Goal: Task Accomplishment & Management: Complete application form

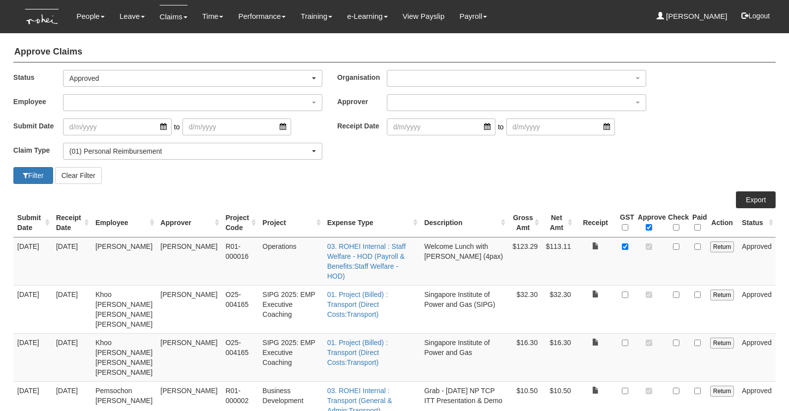
select select "Approved"
select select "14"
select select "50"
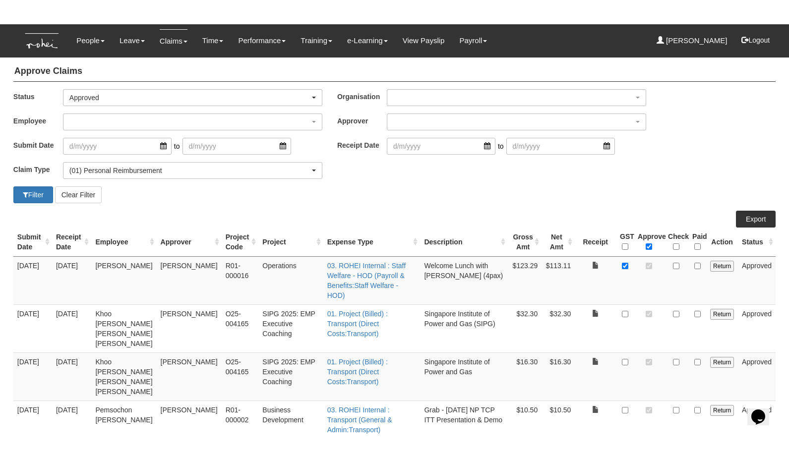
scroll to position [11, 0]
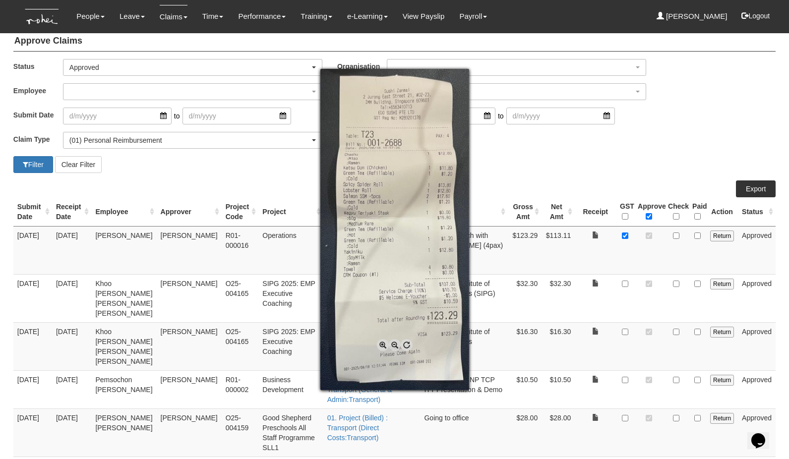
click at [676, 237] on div at bounding box center [394, 229] width 789 height 459
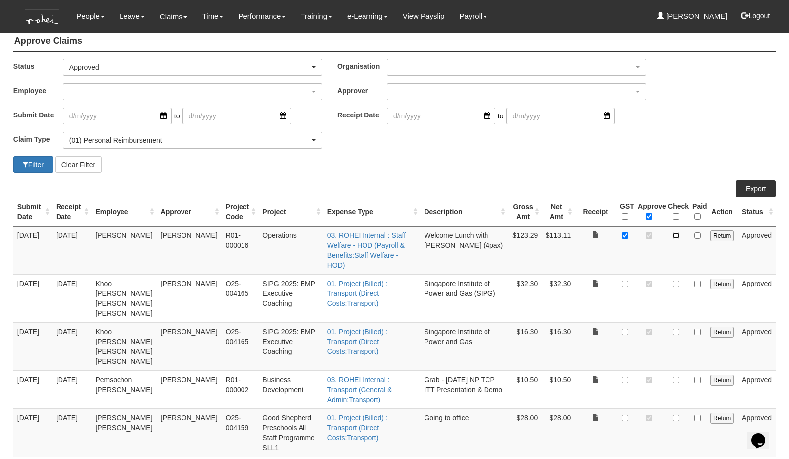
click at [676, 237] on input "checkbox" at bounding box center [676, 236] width 6 height 6
checkbox input "true"
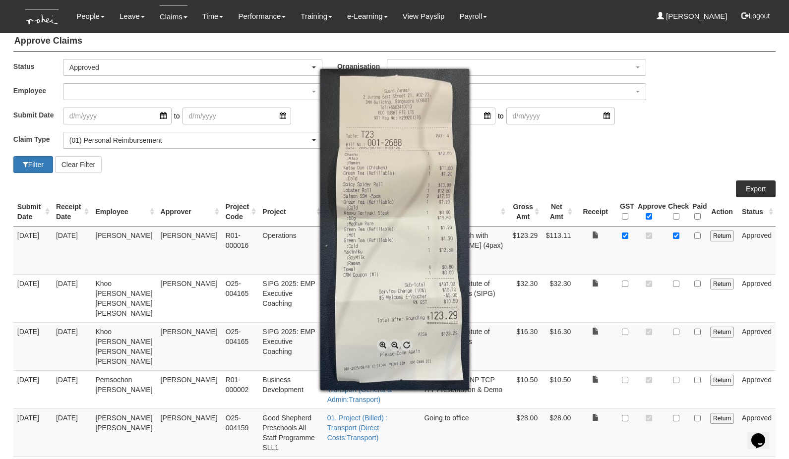
click at [558, 302] on div at bounding box center [394, 229] width 789 height 459
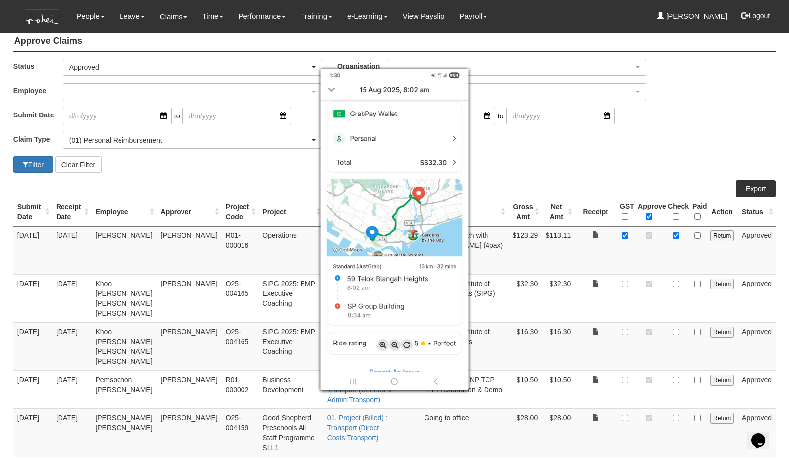
click at [679, 274] on div at bounding box center [394, 229] width 789 height 459
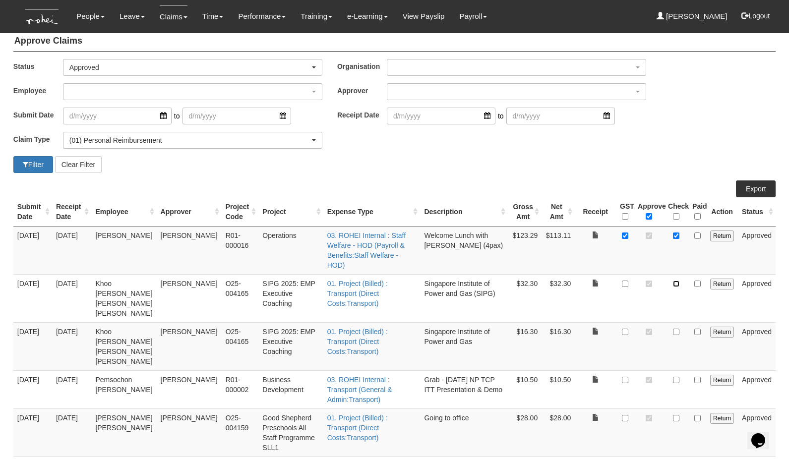
click at [677, 281] on input "checkbox" at bounding box center [676, 284] width 6 height 6
checkbox input "true"
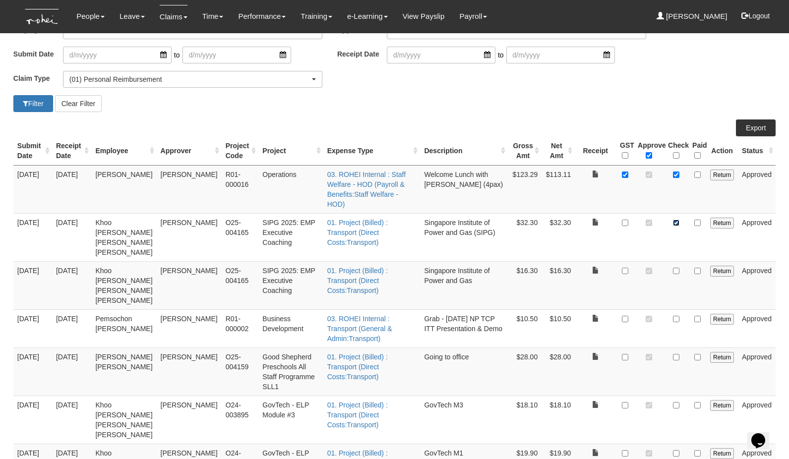
scroll to position [72, 0]
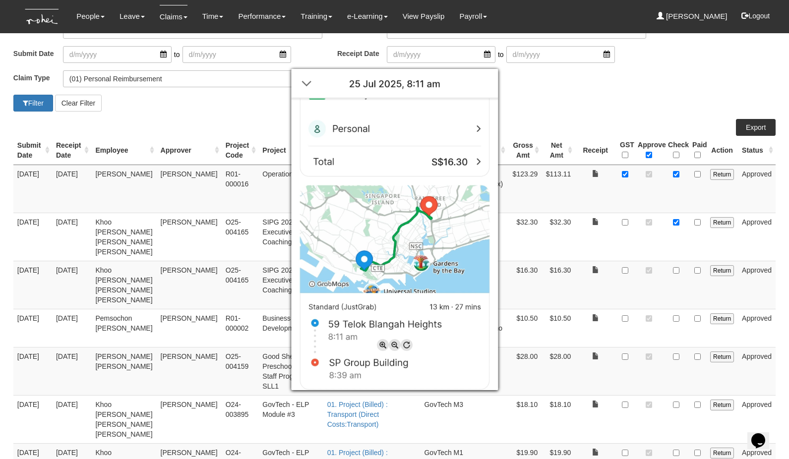
click at [677, 261] on div at bounding box center [394, 229] width 789 height 459
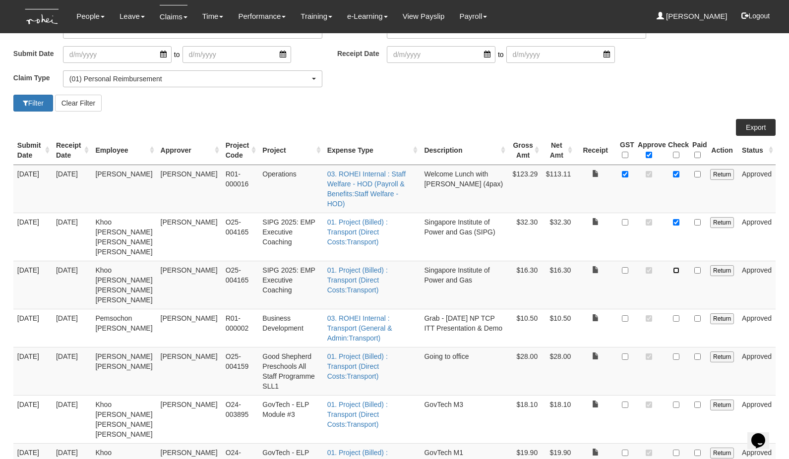
click at [677, 267] on input "checkbox" at bounding box center [676, 270] width 6 height 6
checkbox input "true"
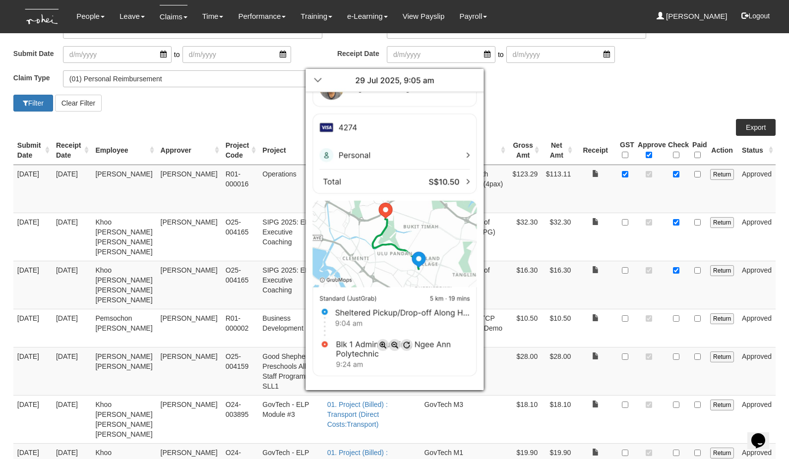
click at [676, 309] on div at bounding box center [394, 229] width 789 height 459
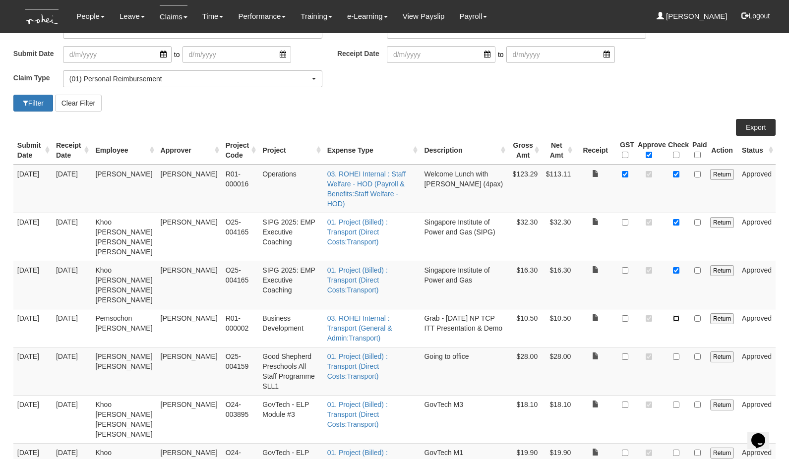
click at [676, 315] on input "checkbox" at bounding box center [676, 318] width 6 height 6
checkbox input "true"
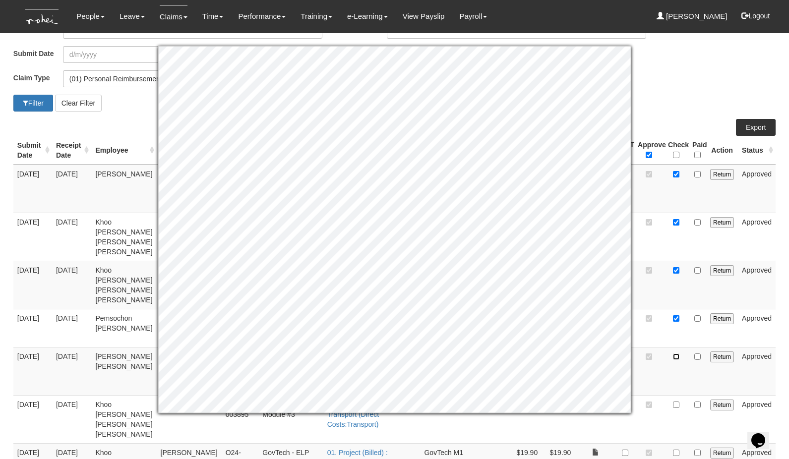
click at [676, 356] on input "checkbox" at bounding box center [676, 357] width 6 height 6
checkbox input "true"
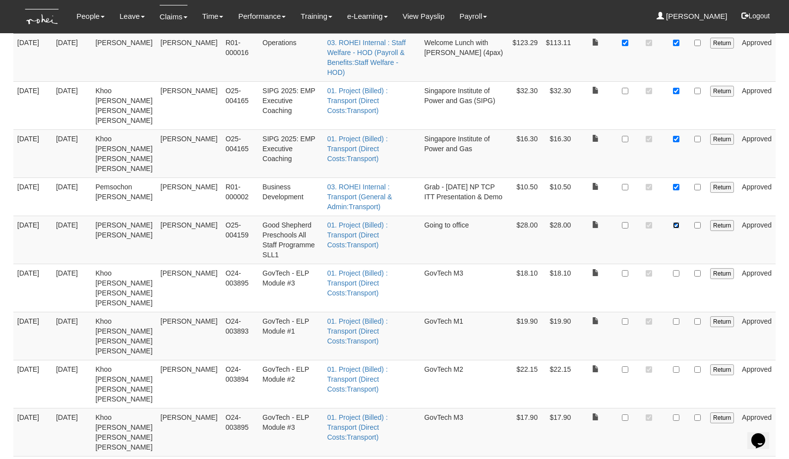
scroll to position [206, 0]
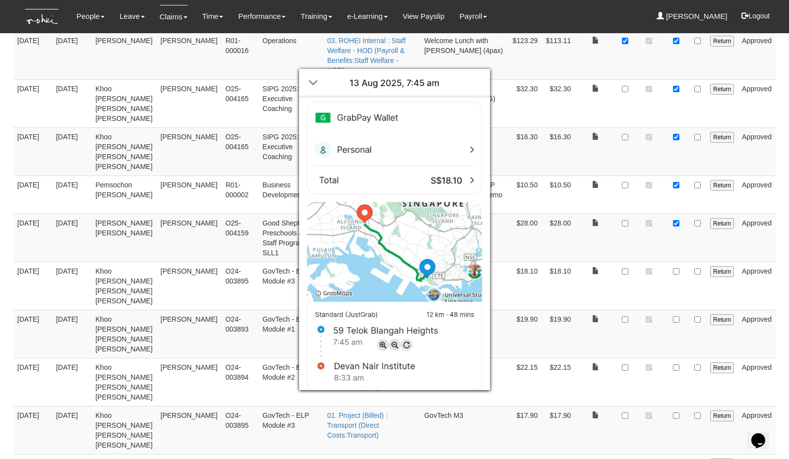
click at [678, 261] on div at bounding box center [394, 229] width 789 height 459
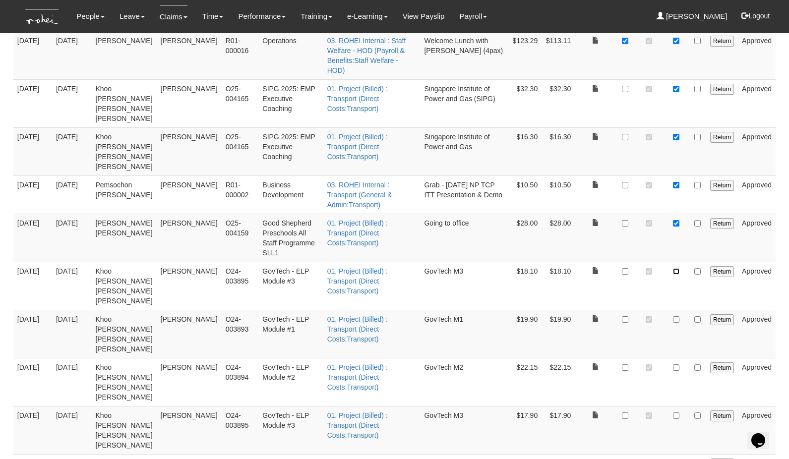
click at [674, 268] on input "checkbox" at bounding box center [676, 271] width 6 height 6
checkbox input "true"
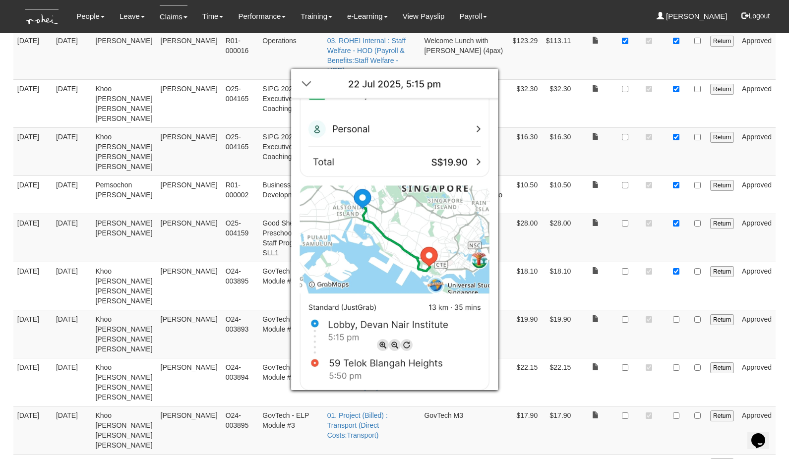
click at [677, 307] on div at bounding box center [394, 229] width 789 height 459
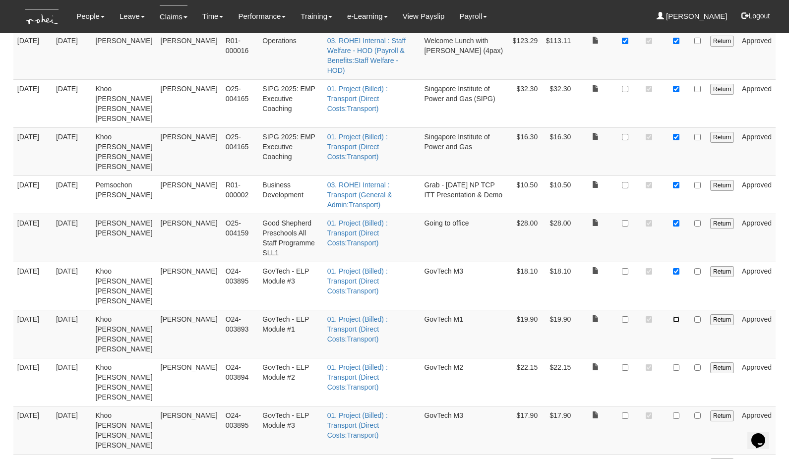
click at [677, 316] on input "checkbox" at bounding box center [676, 319] width 6 height 6
checkbox input "true"
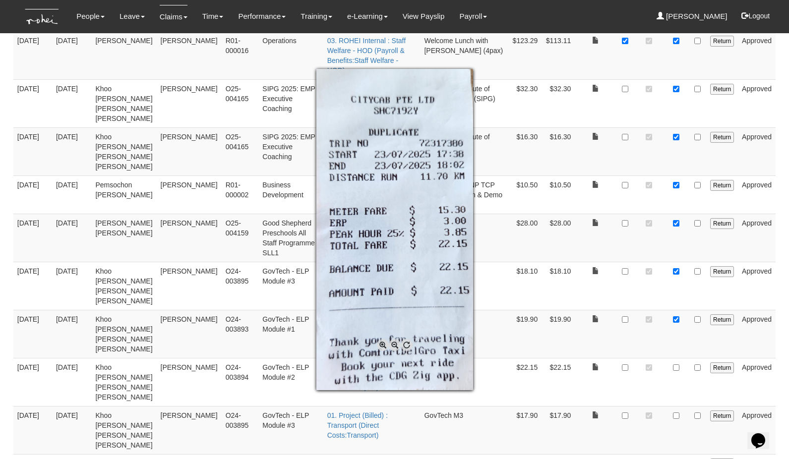
click at [679, 357] on div at bounding box center [394, 229] width 789 height 459
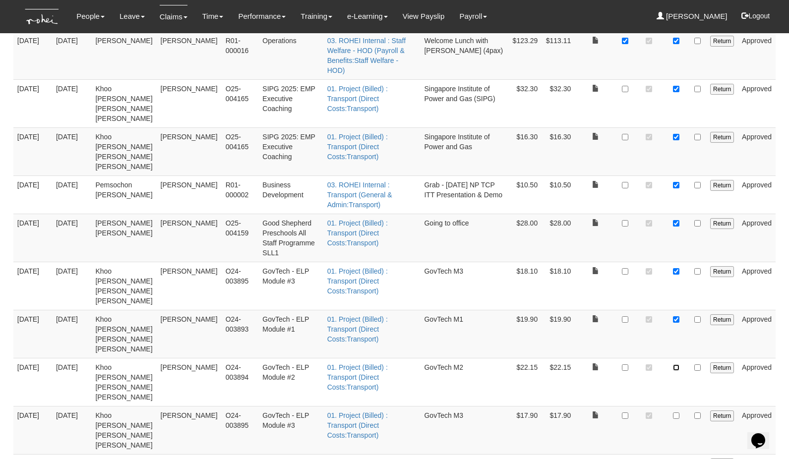
click at [679, 364] on input "checkbox" at bounding box center [676, 367] width 6 height 6
checkbox input "true"
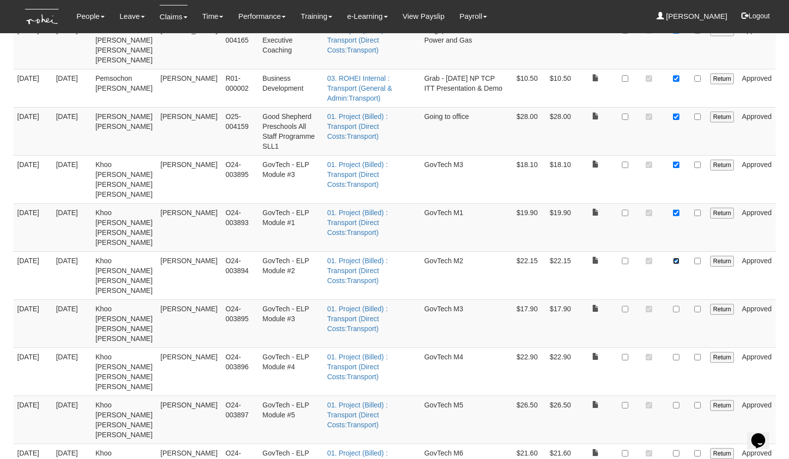
scroll to position [314, 0]
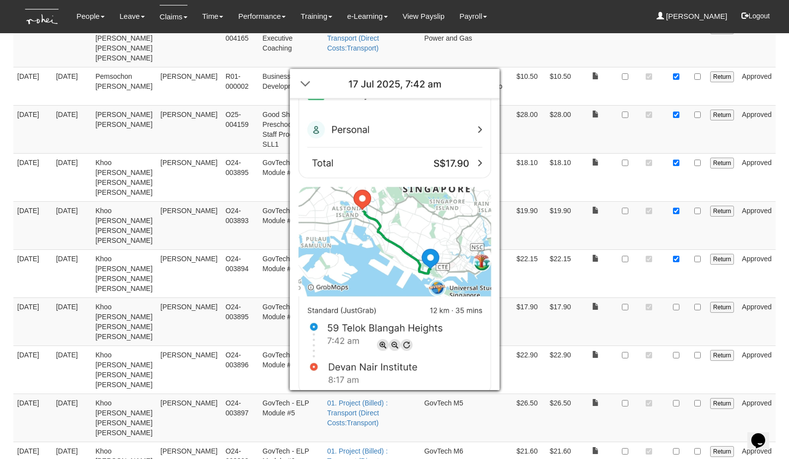
click at [679, 296] on div at bounding box center [394, 229] width 789 height 459
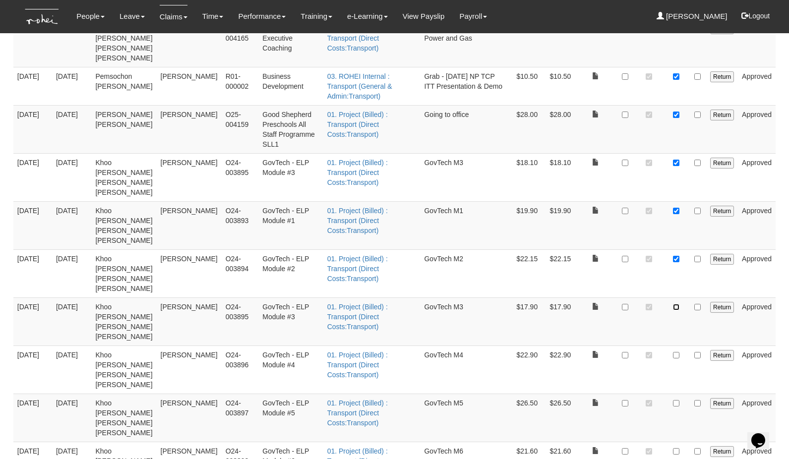
click at [679, 304] on input "checkbox" at bounding box center [676, 307] width 6 height 6
checkbox input "true"
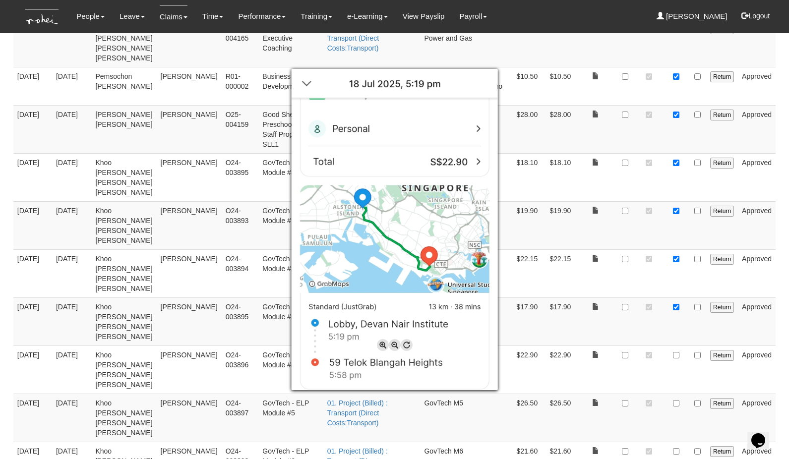
click at [678, 345] on div at bounding box center [394, 229] width 789 height 459
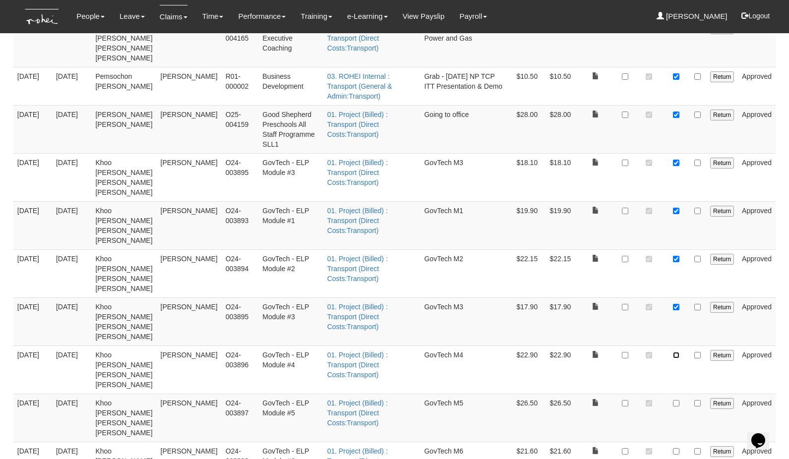
click at [678, 352] on input "checkbox" at bounding box center [676, 355] width 6 height 6
checkbox input "true"
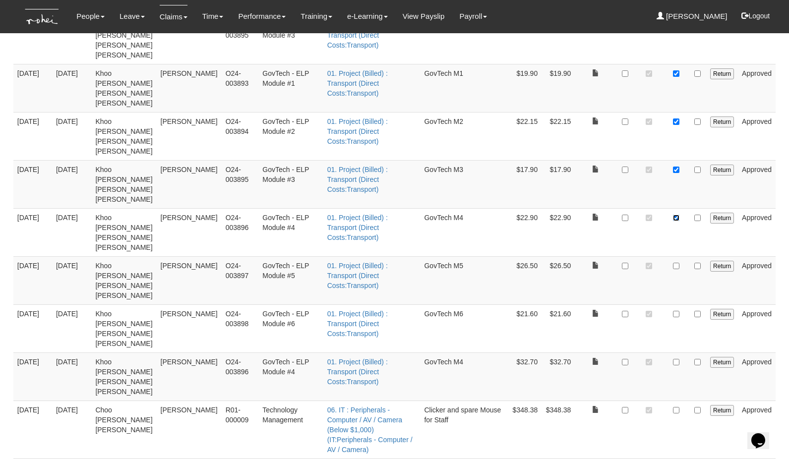
scroll to position [458, 0]
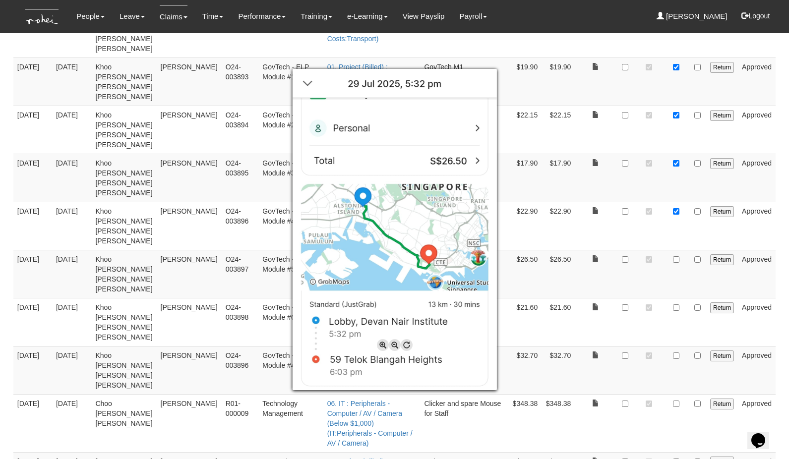
click at [677, 250] on div at bounding box center [394, 229] width 789 height 459
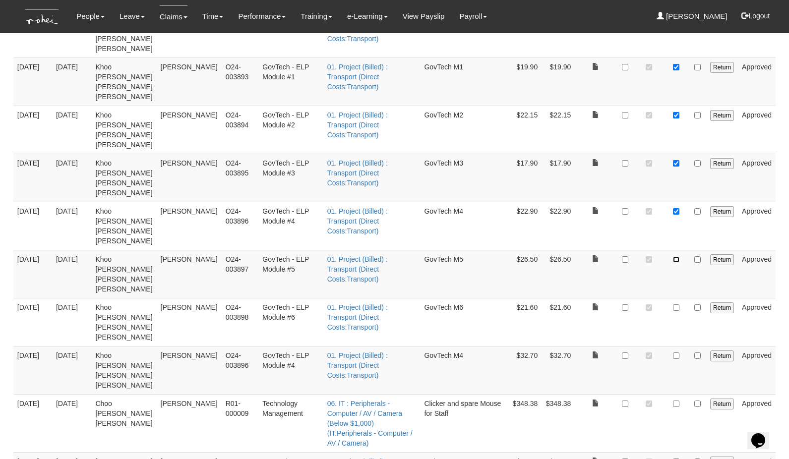
click at [677, 256] on input "checkbox" at bounding box center [676, 259] width 6 height 6
checkbox input "true"
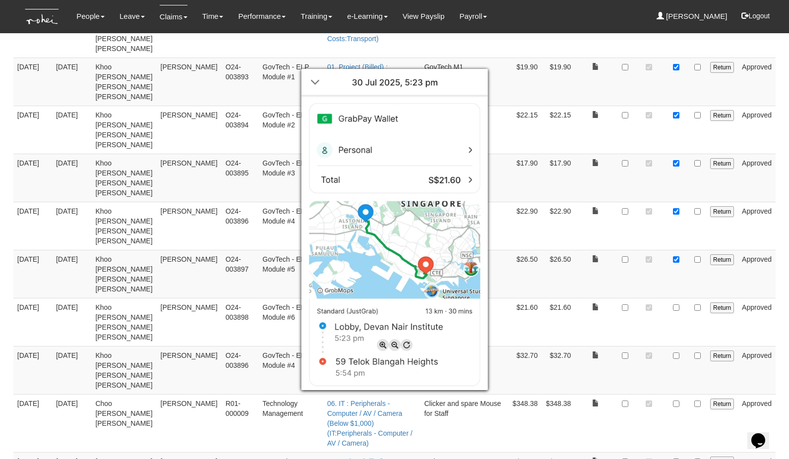
click at [679, 298] on div at bounding box center [394, 229] width 789 height 459
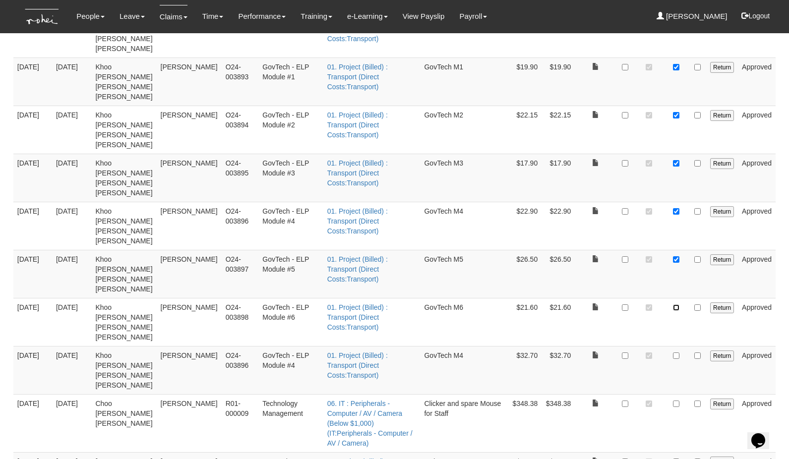
click at [678, 304] on input "checkbox" at bounding box center [676, 307] width 6 height 6
checkbox input "true"
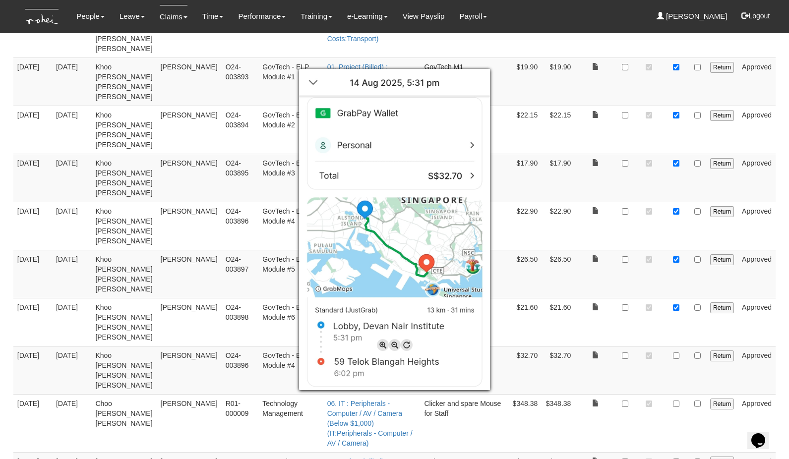
click at [676, 346] on div at bounding box center [394, 229] width 789 height 459
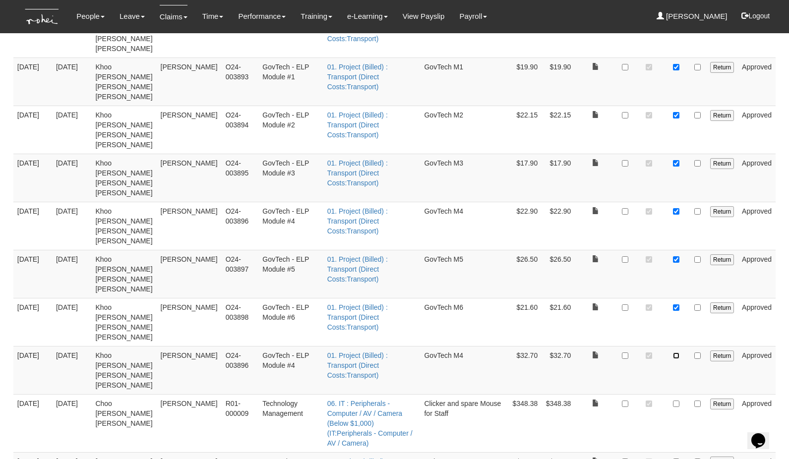
click at [676, 353] on input "checkbox" at bounding box center [676, 356] width 6 height 6
checkbox input "true"
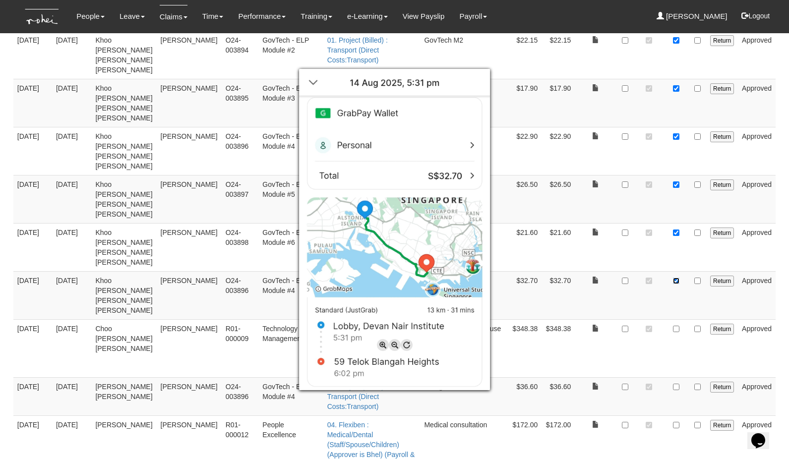
scroll to position [534, 0]
click at [557, 287] on div at bounding box center [394, 229] width 789 height 459
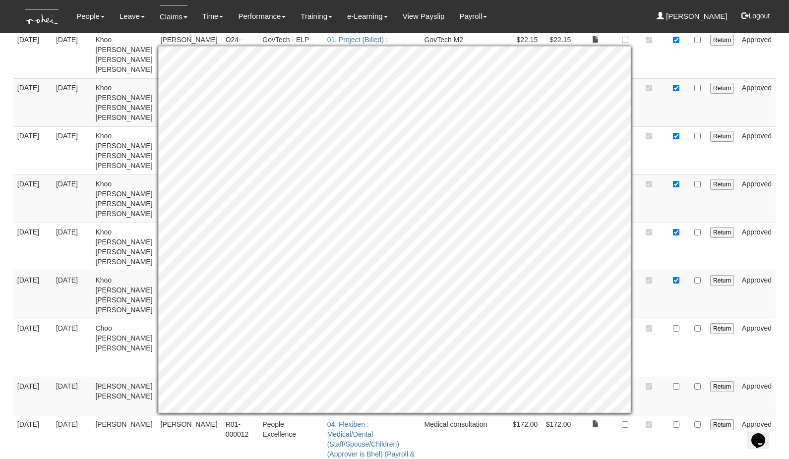
click at [638, 293] on td at bounding box center [649, 295] width 30 height 48
click at [666, 287] on td at bounding box center [676, 295] width 24 height 48
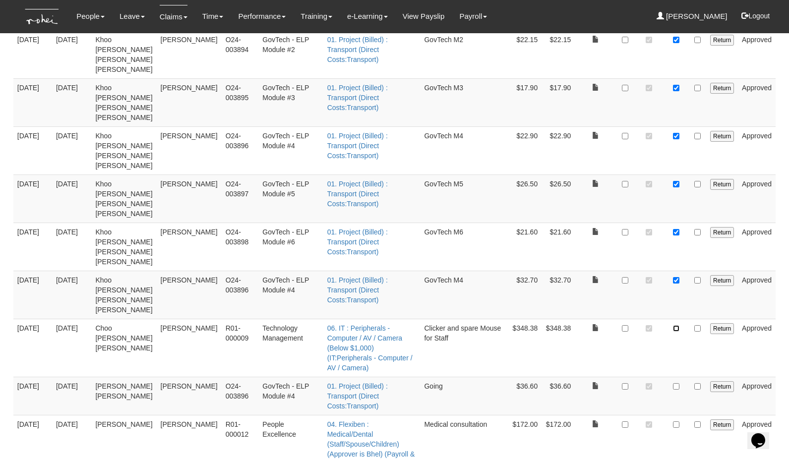
click at [677, 325] on input "checkbox" at bounding box center [676, 328] width 6 height 6
checkbox input "true"
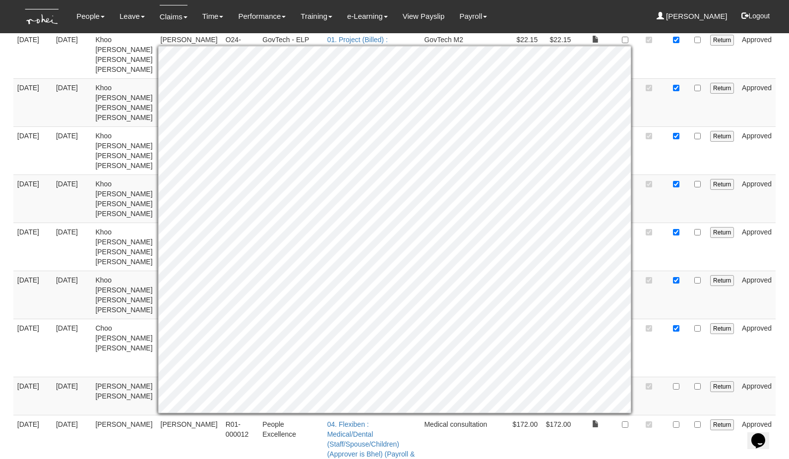
click at [669, 351] on td at bounding box center [676, 348] width 24 height 58
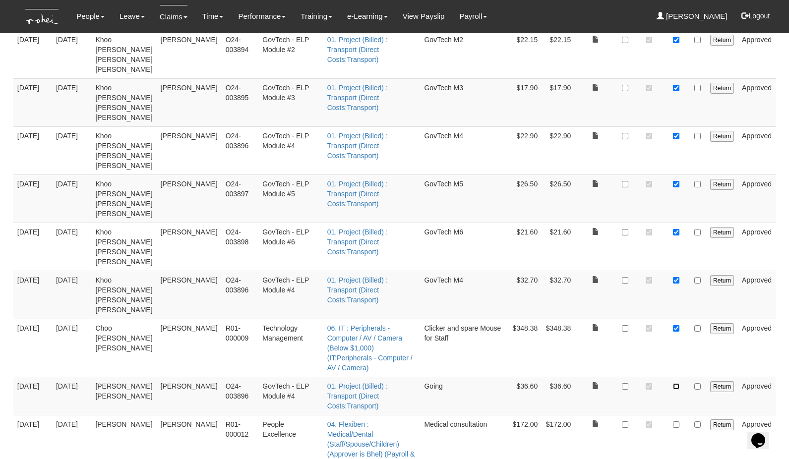
click at [676, 383] on input "checkbox" at bounding box center [676, 386] width 6 height 6
checkbox input "true"
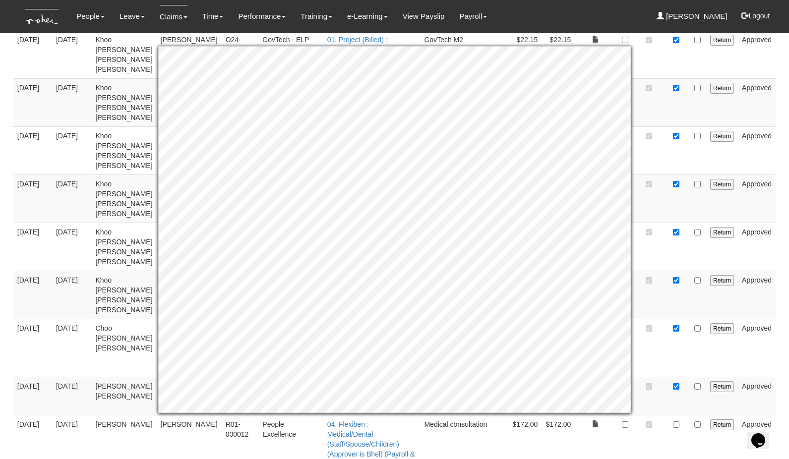
click at [667, 332] on td at bounding box center [676, 348] width 24 height 58
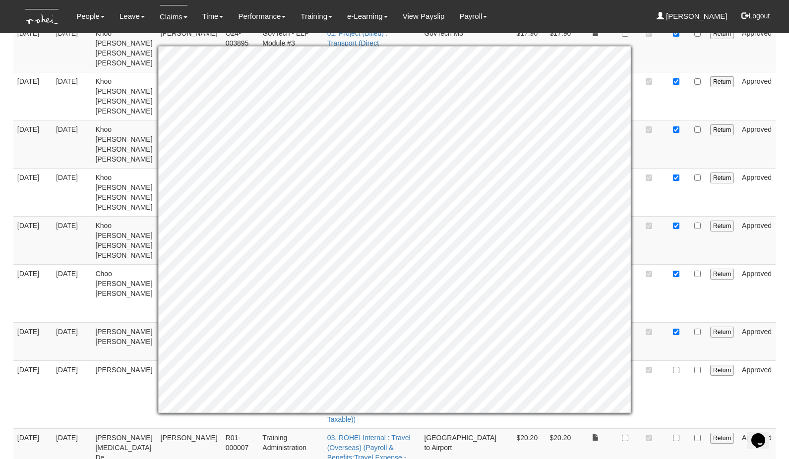
scroll to position [587, 0]
click at [659, 283] on td at bounding box center [649, 295] width 30 height 58
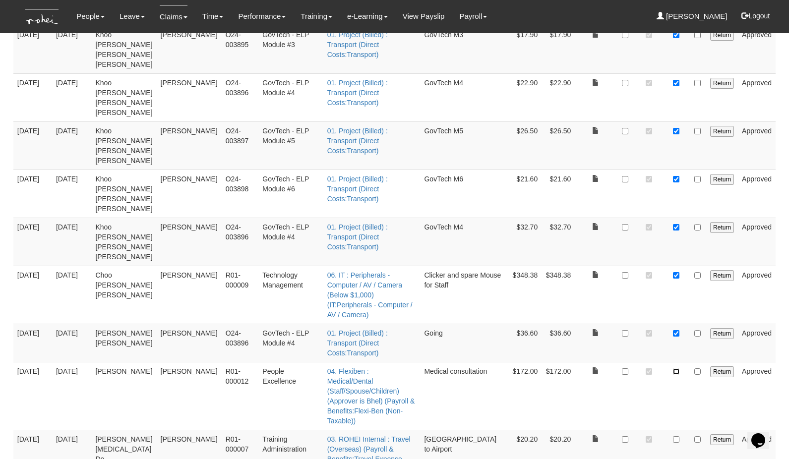
click at [678, 368] on input "checkbox" at bounding box center [676, 371] width 6 height 6
checkbox input "true"
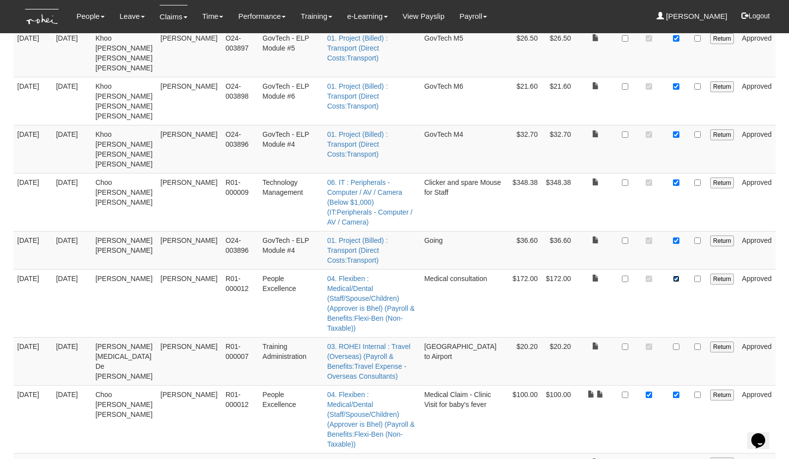
scroll to position [711, 0]
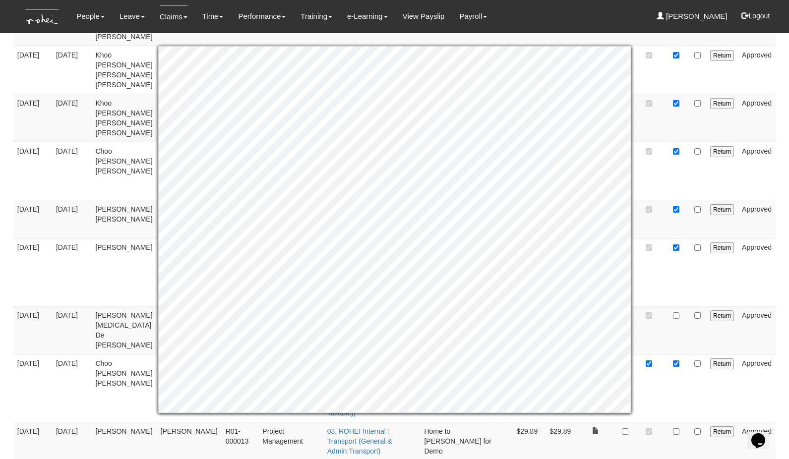
click at [669, 306] on td at bounding box center [676, 330] width 24 height 48
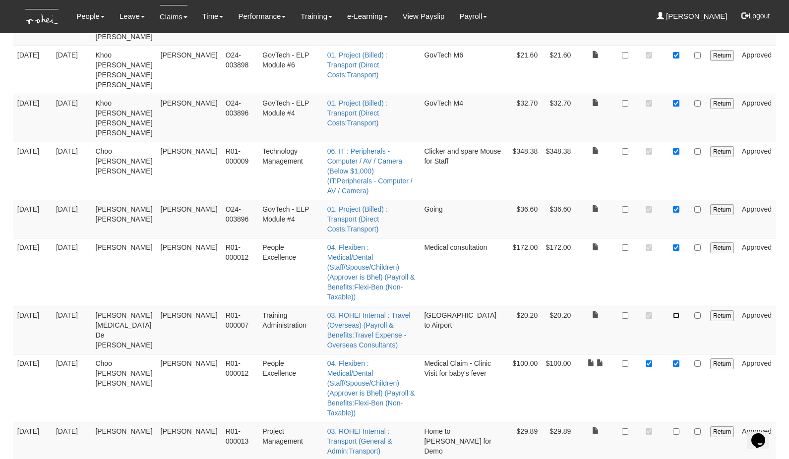
click at [677, 312] on input "checkbox" at bounding box center [676, 315] width 6 height 6
checkbox input "true"
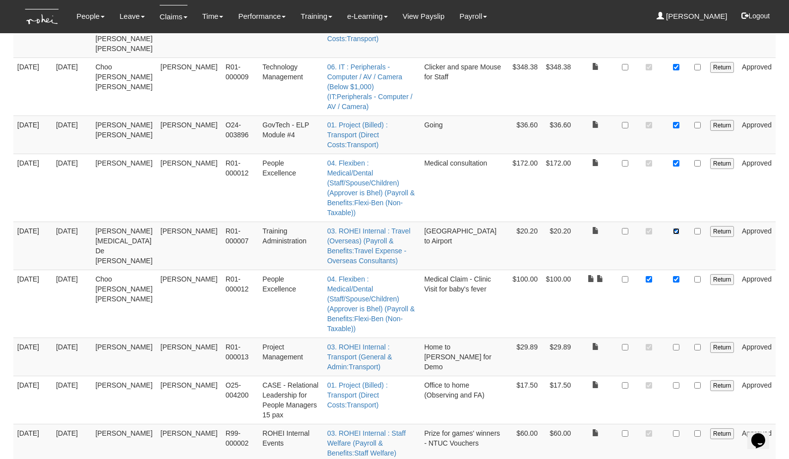
scroll to position [796, 0]
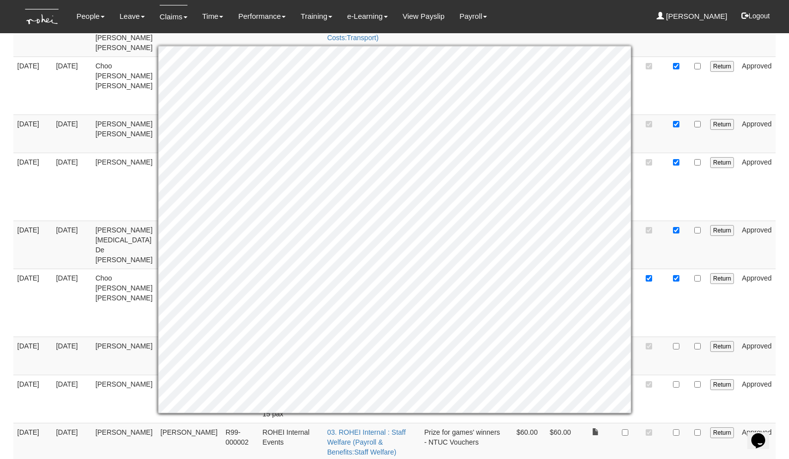
click at [648, 269] on td at bounding box center [649, 303] width 30 height 68
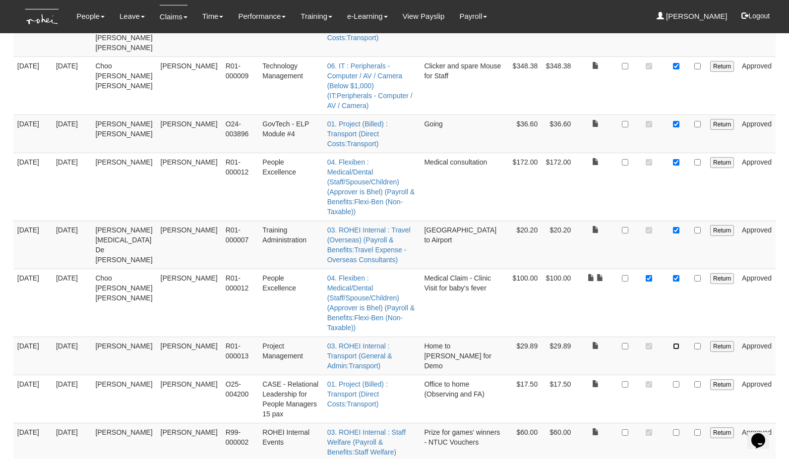
click at [677, 343] on input "checkbox" at bounding box center [676, 346] width 6 height 6
checkbox input "true"
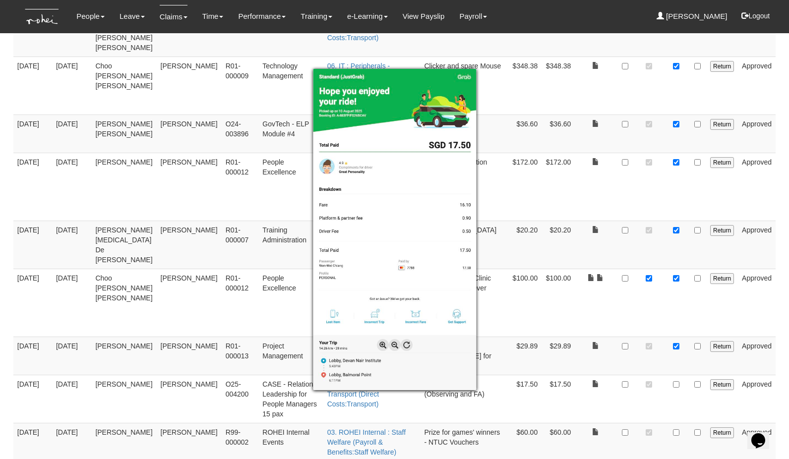
click at [660, 343] on div at bounding box center [394, 229] width 789 height 459
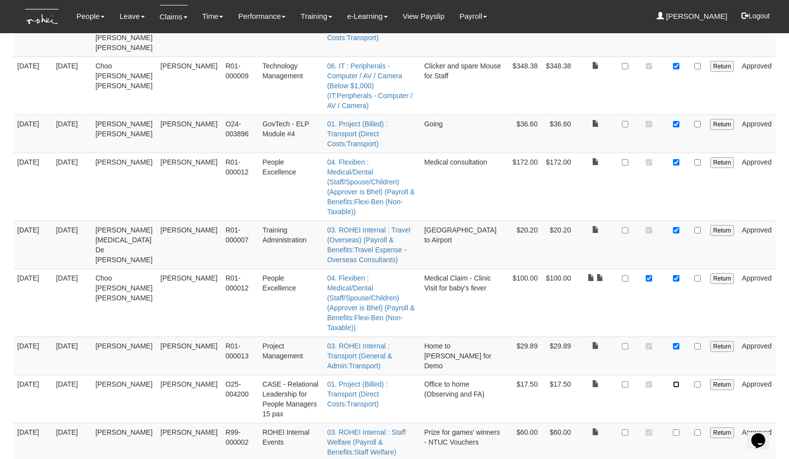
click at [676, 381] on input "checkbox" at bounding box center [676, 384] width 6 height 6
checkbox input "true"
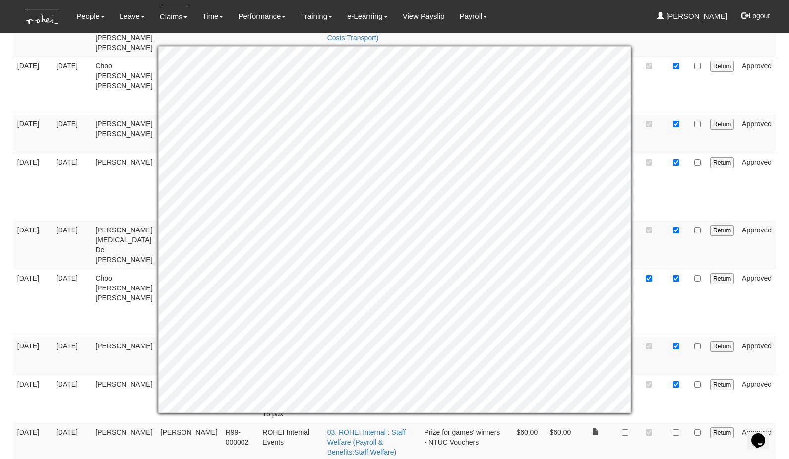
click at [650, 375] on td at bounding box center [649, 399] width 30 height 48
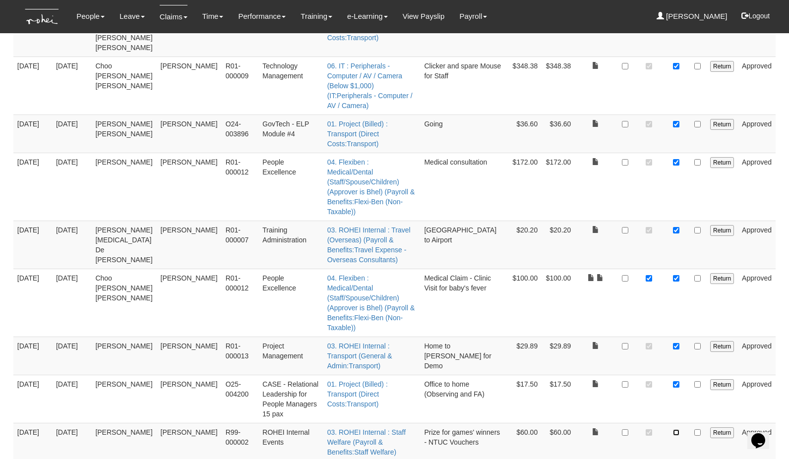
click at [675, 411] on input "checkbox" at bounding box center [676, 432] width 6 height 6
checkbox input "true"
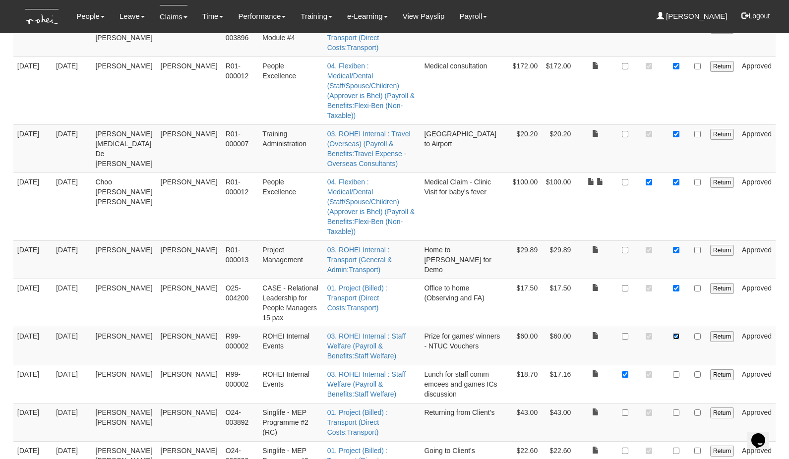
scroll to position [904, 0]
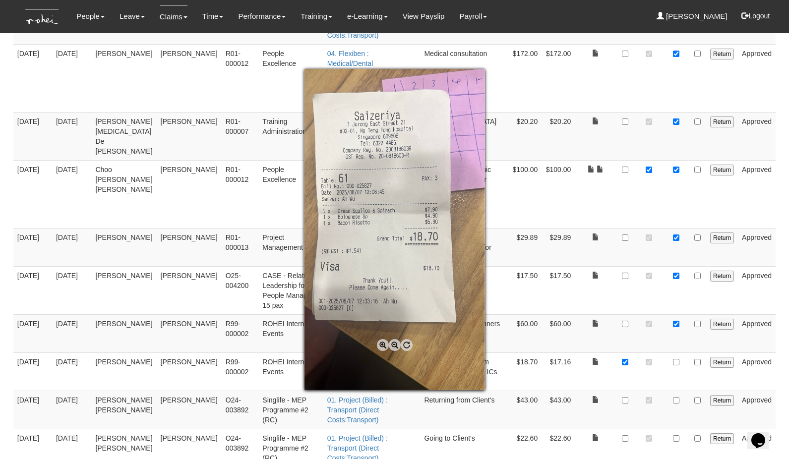
click at [675, 302] on div at bounding box center [394, 229] width 789 height 459
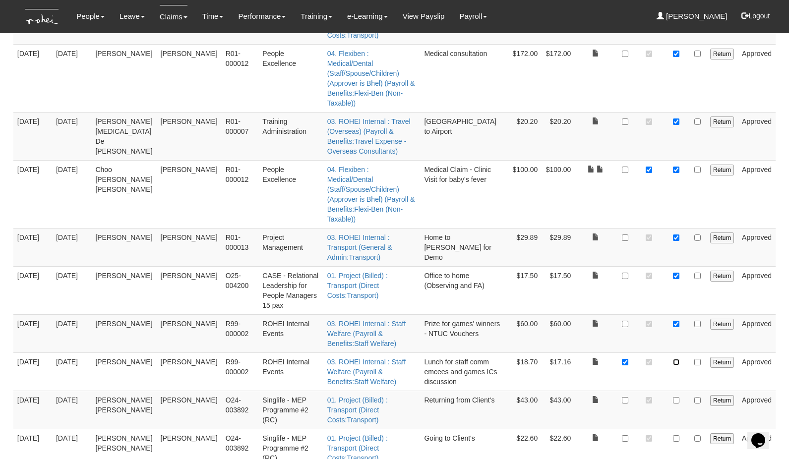
click at [675, 359] on input "checkbox" at bounding box center [676, 362] width 6 height 6
checkbox input "true"
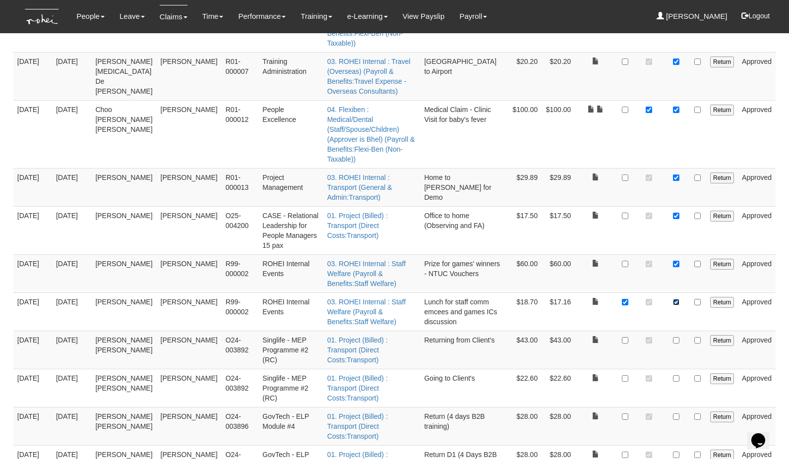
scroll to position [1044, 0]
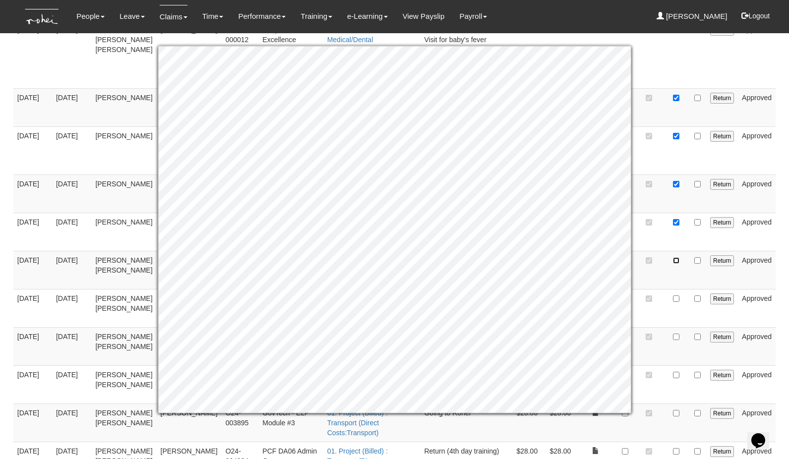
click at [678, 257] on input "checkbox" at bounding box center [676, 260] width 6 height 6
checkbox input "true"
click at [677, 296] on input "checkbox" at bounding box center [676, 299] width 6 height 6
checkbox input "true"
click at [678, 334] on input "checkbox" at bounding box center [676, 337] width 6 height 6
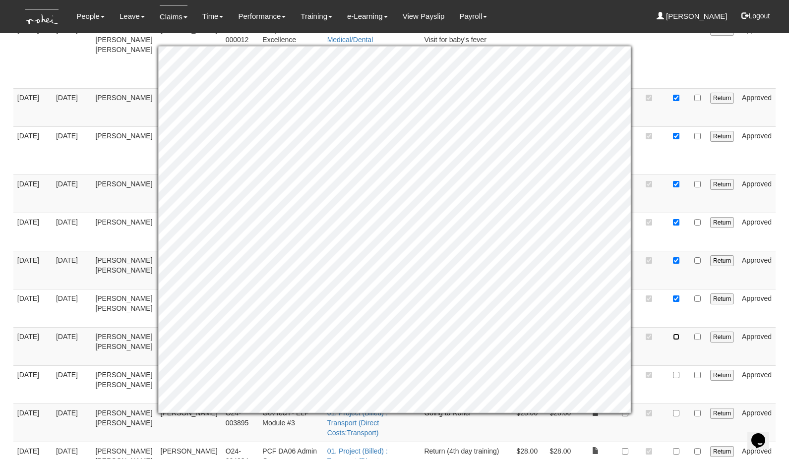
checkbox input "true"
click at [672, 327] on td at bounding box center [676, 346] width 24 height 38
click at [661, 327] on td at bounding box center [649, 346] width 30 height 38
click at [677, 372] on input "checkbox" at bounding box center [676, 375] width 6 height 6
checkbox input "true"
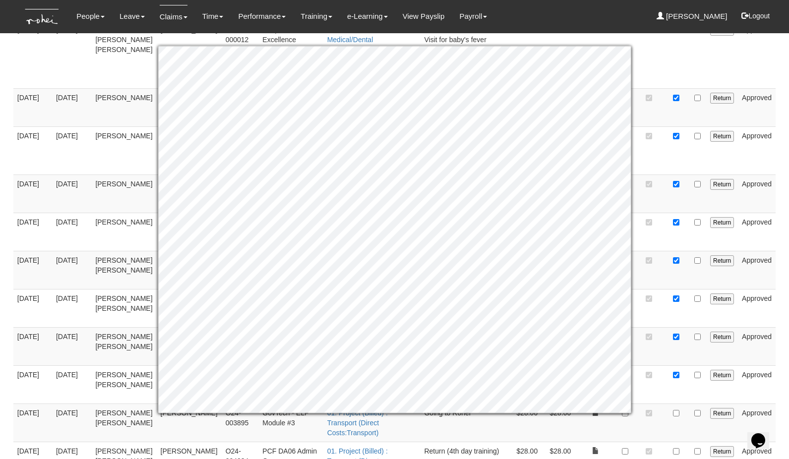
click at [651, 365] on td at bounding box center [649, 384] width 30 height 38
click at [657, 365] on td at bounding box center [649, 384] width 30 height 38
click at [660, 365] on td at bounding box center [649, 384] width 30 height 38
click at [662, 404] on td at bounding box center [649, 423] width 30 height 38
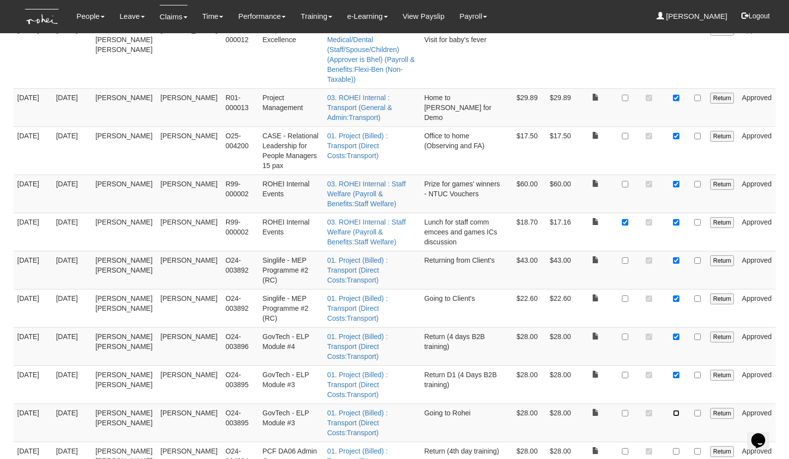
click at [677, 410] on input "checkbox" at bounding box center [676, 413] width 6 height 6
checkbox input "true"
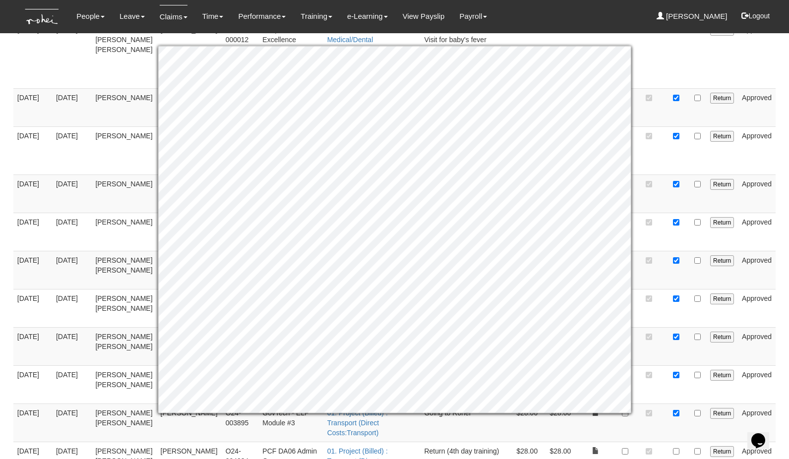
click at [667, 411] on td at bounding box center [676, 461] width 24 height 38
click at [669, 404] on td at bounding box center [676, 423] width 24 height 38
click at [655, 404] on td at bounding box center [649, 423] width 30 height 38
click at [646, 327] on td at bounding box center [649, 346] width 30 height 38
click at [641, 365] on td at bounding box center [649, 384] width 30 height 38
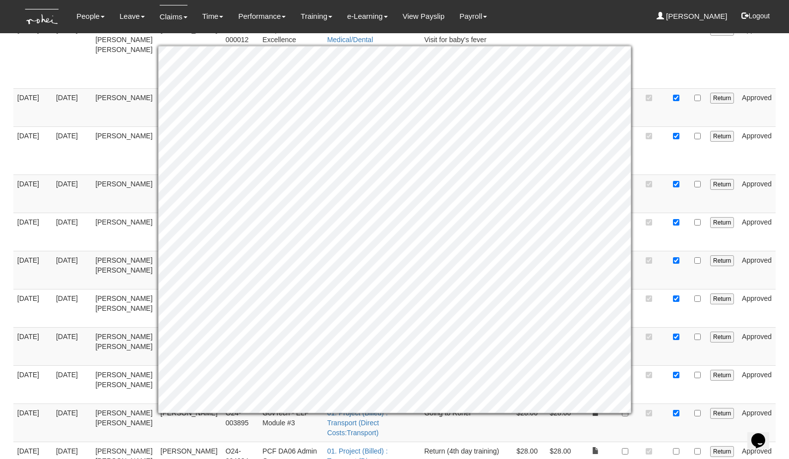
click at [653, 365] on td at bounding box center [649, 384] width 30 height 38
click at [673, 411] on td at bounding box center [676, 461] width 24 height 38
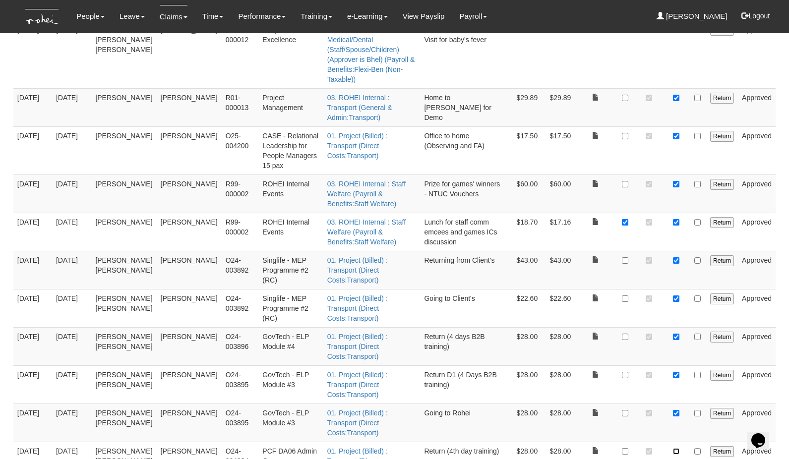
click at [676, 411] on input "checkbox" at bounding box center [676, 451] width 6 height 6
checkbox input "true"
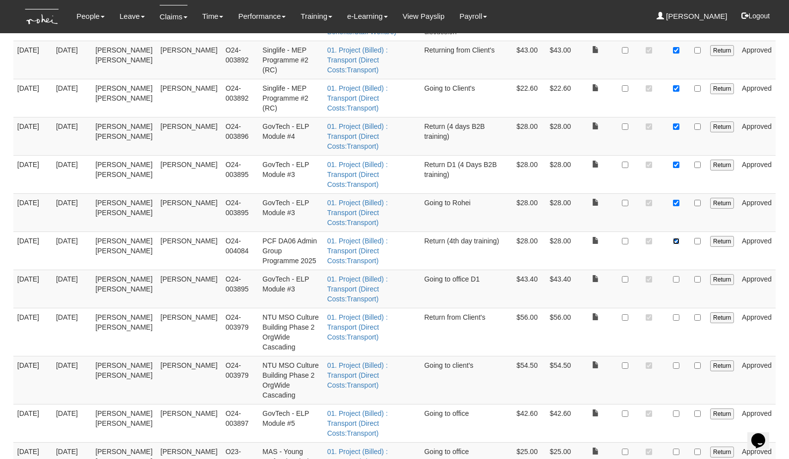
scroll to position [1256, 0]
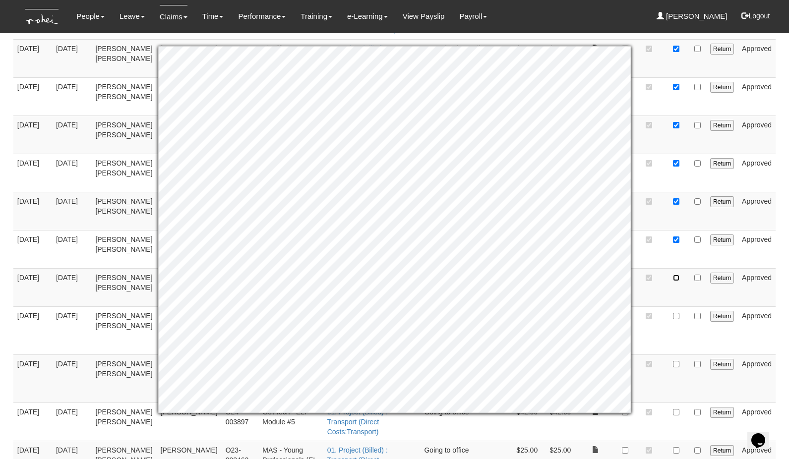
click at [676, 275] on input "checkbox" at bounding box center [676, 278] width 6 height 6
checkbox input "true"
click at [677, 313] on input "checkbox" at bounding box center [676, 316] width 6 height 6
checkbox input "true"
click at [676, 361] on input "checkbox" at bounding box center [676, 364] width 6 height 6
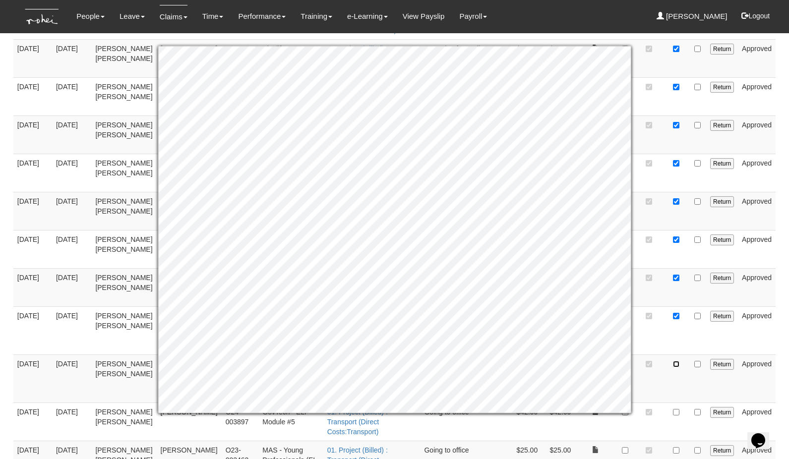
checkbox input "true"
click at [675, 409] on input "checkbox" at bounding box center [676, 412] width 6 height 6
checkbox input "true"
click at [659, 403] on td at bounding box center [649, 422] width 30 height 38
click at [652, 411] on td at bounding box center [649, 460] width 30 height 38
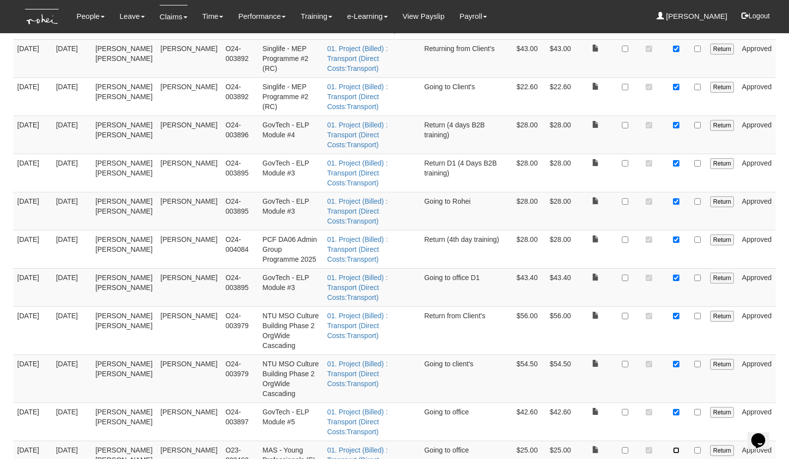
click at [678, 411] on input "checkbox" at bounding box center [676, 450] width 6 height 6
checkbox input "true"
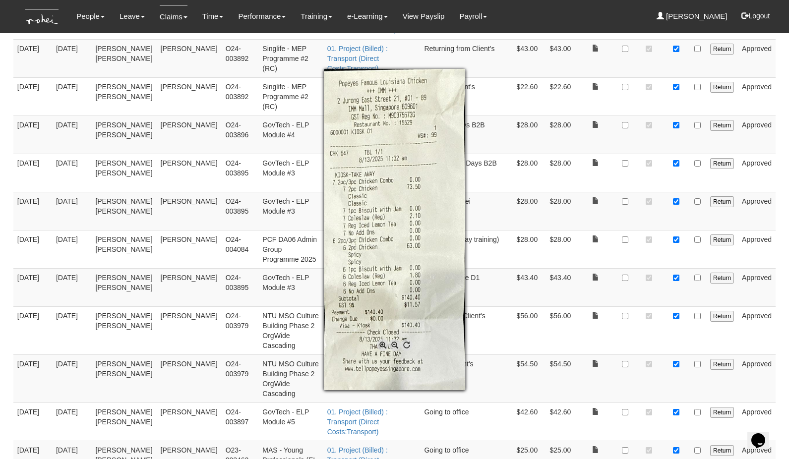
click at [678, 340] on div at bounding box center [394, 229] width 789 height 459
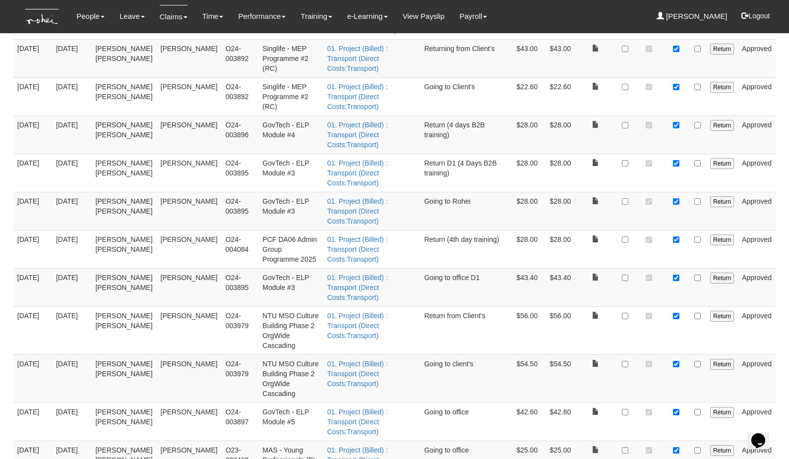
checkbox input "true"
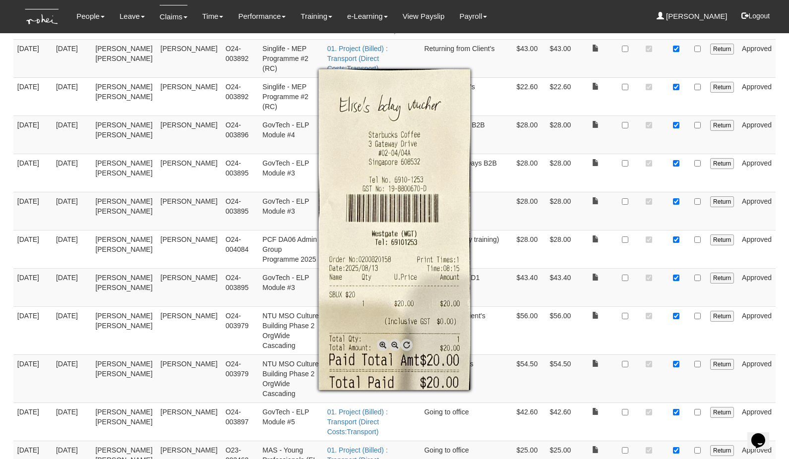
click at [675, 411] on div at bounding box center [394, 229] width 789 height 459
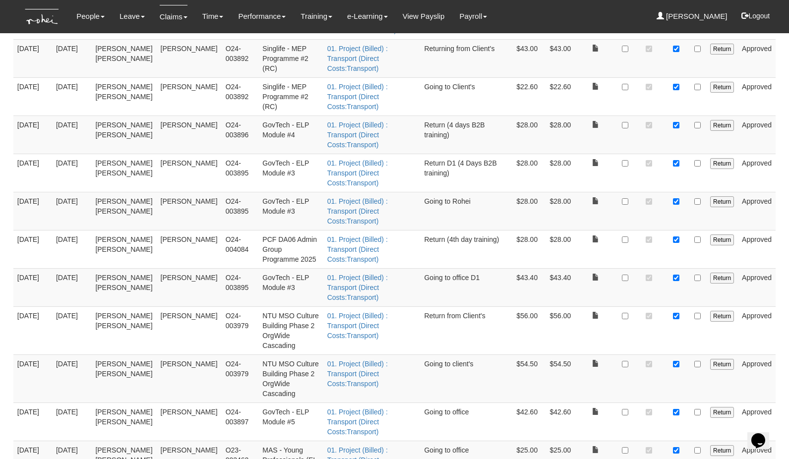
checkbox input "true"
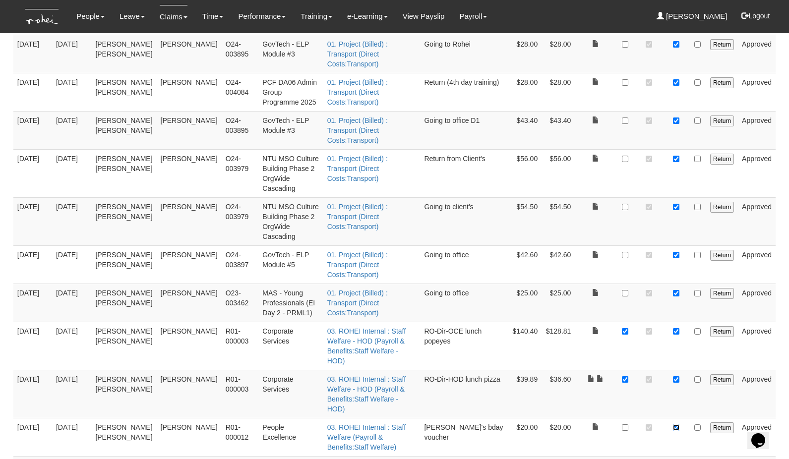
scroll to position [1432, 0]
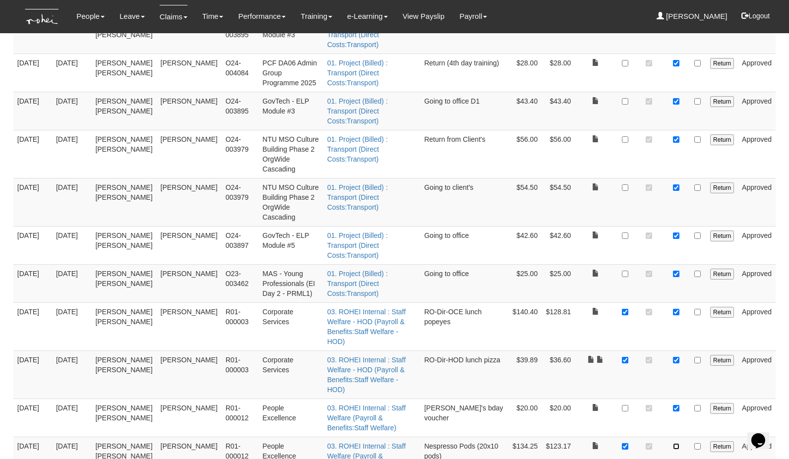
click at [678, 411] on input "checkbox" at bounding box center [676, 446] width 6 height 6
checkbox input "true"
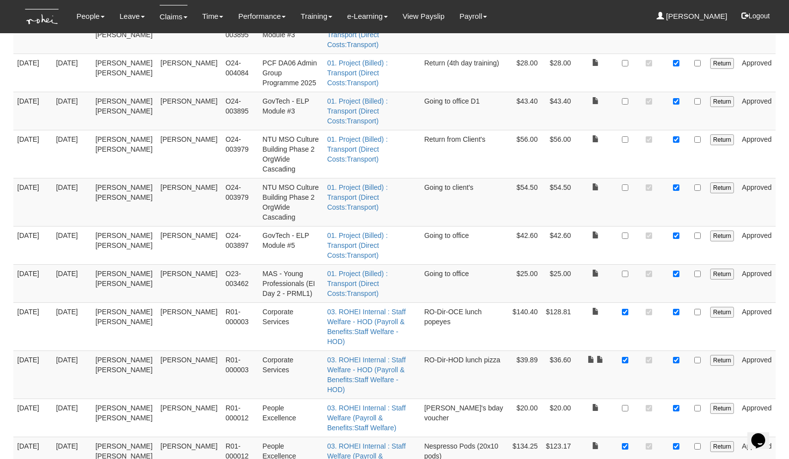
checkbox input "true"
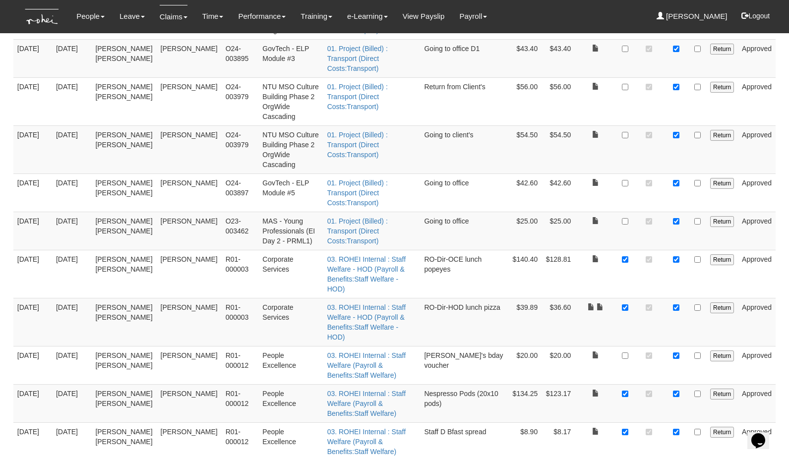
scroll to position [1487, 0]
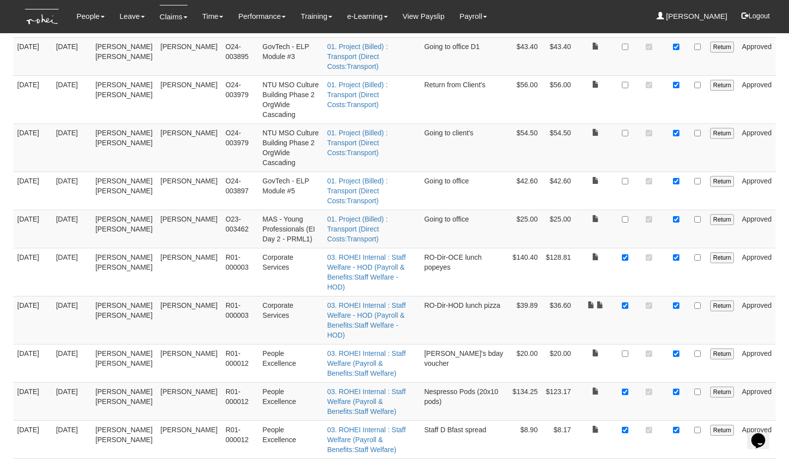
checkbox input "true"
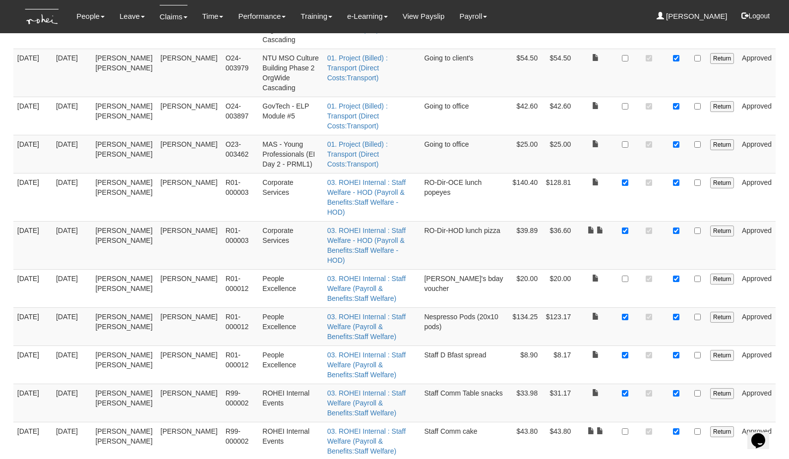
scroll to position [1603, 0]
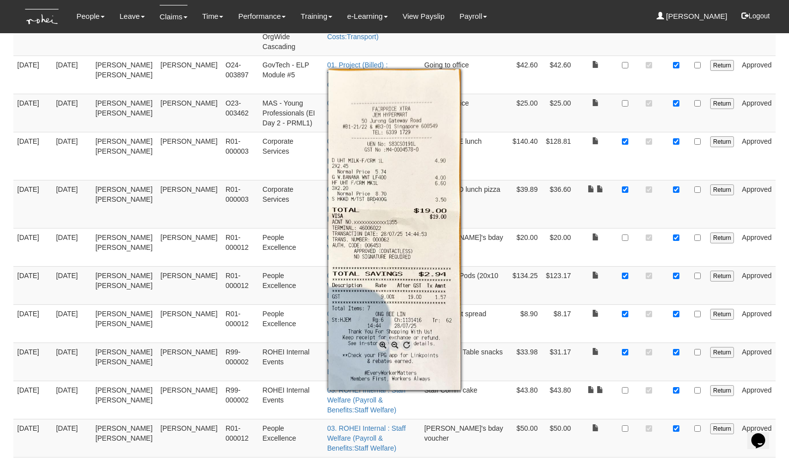
click at [562, 313] on div at bounding box center [394, 229] width 789 height 459
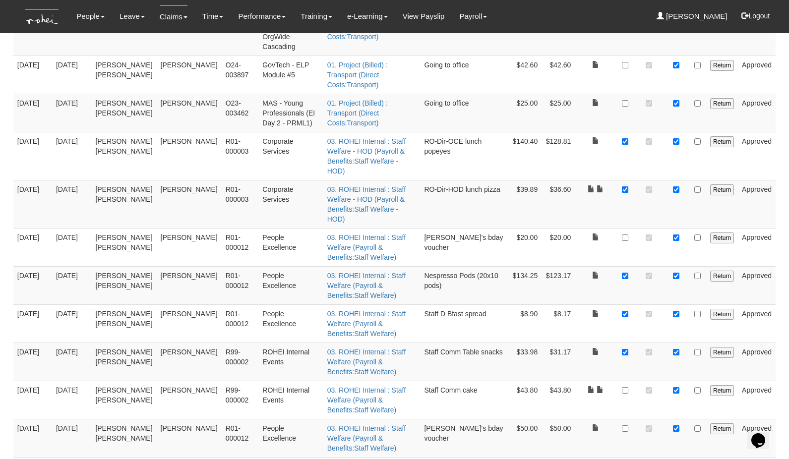
click at [677, 411] on input "checkbox" at bounding box center [676, 467] width 6 height 6
checkbox input "true"
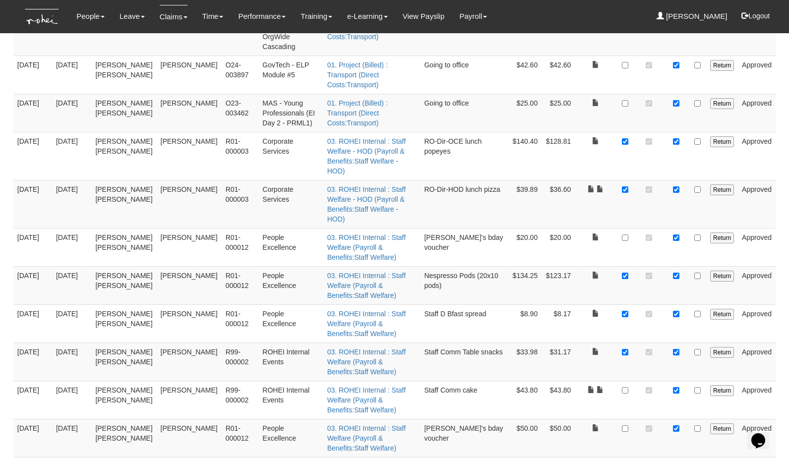
checkbox input "true"
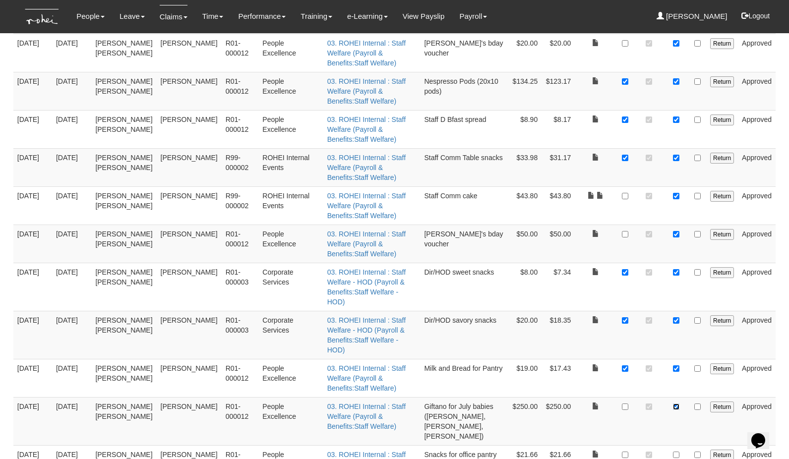
scroll to position [1834, 0]
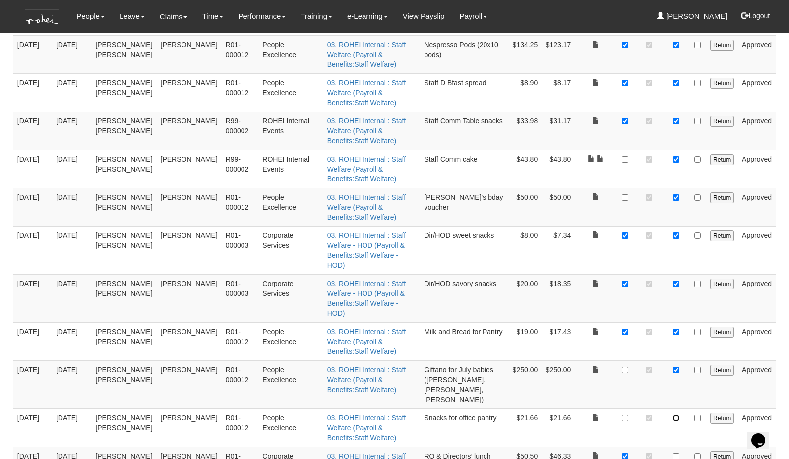
click at [677, 411] on input "checkbox" at bounding box center [676, 418] width 6 height 6
checkbox input "true"
click at [676, 411] on input "checkbox" at bounding box center [676, 456] width 6 height 6
checkbox input "true"
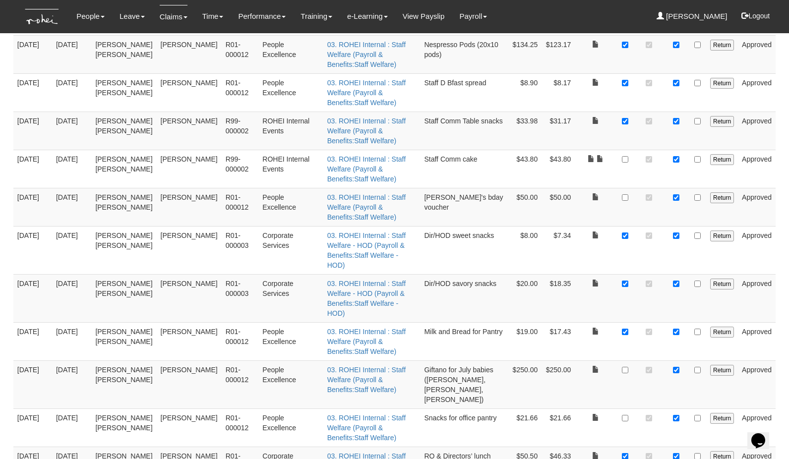
checkbox input "true"
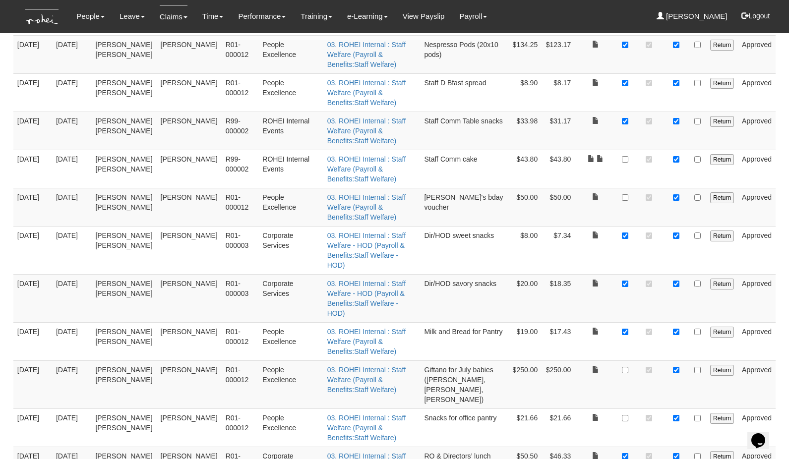
checkbox input "true"
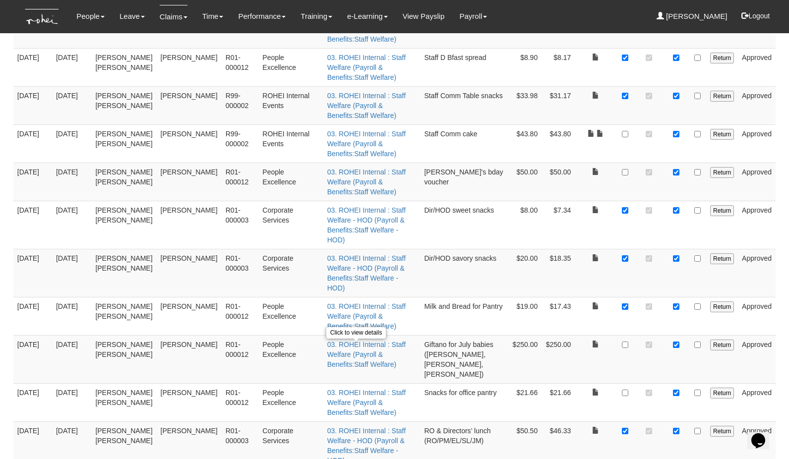
scroll to position [1860, 0]
select select "100"
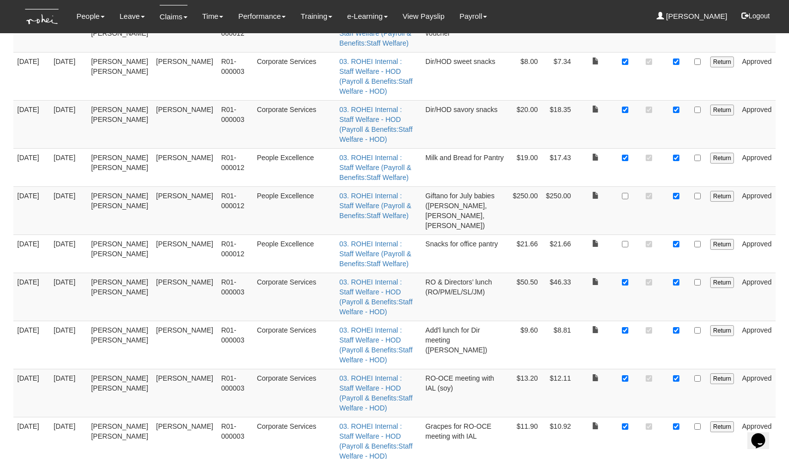
scroll to position [1984, 0]
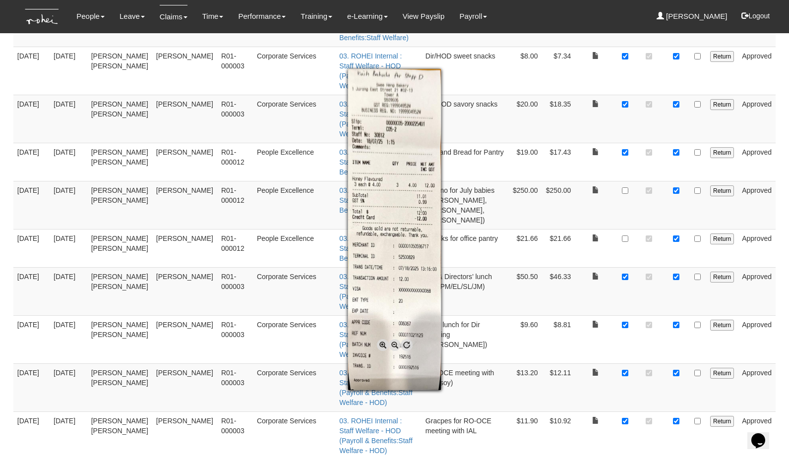
click at [605, 276] on div at bounding box center [394, 229] width 789 height 459
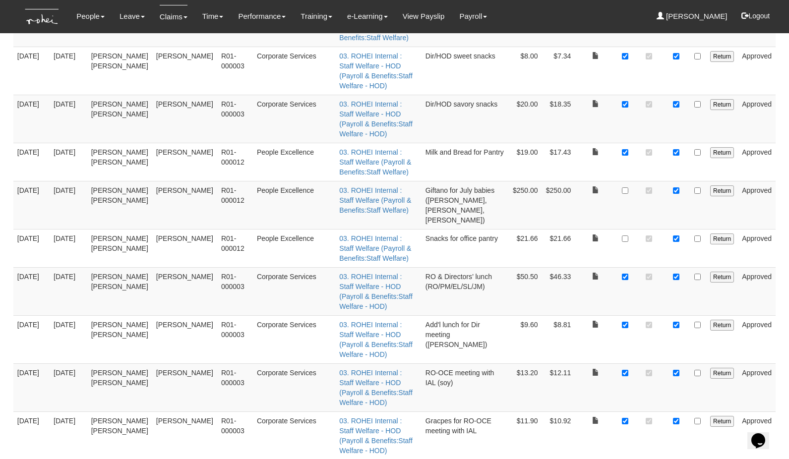
checkbox input "true"
checkbox input "false"
checkbox input "true"
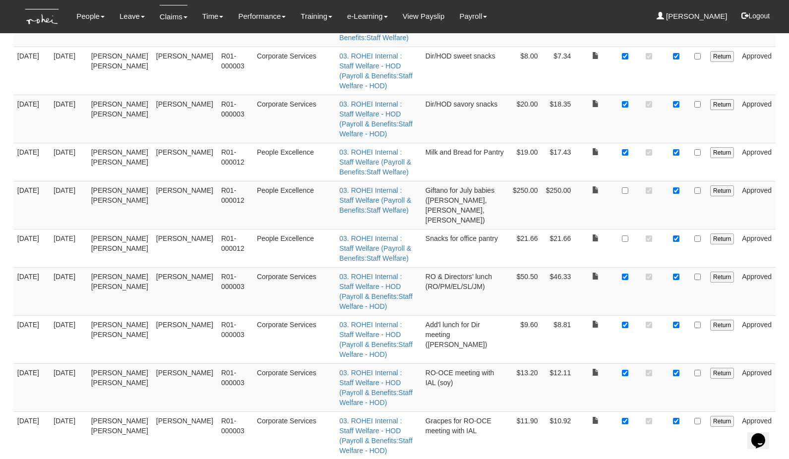
checkbox input "true"
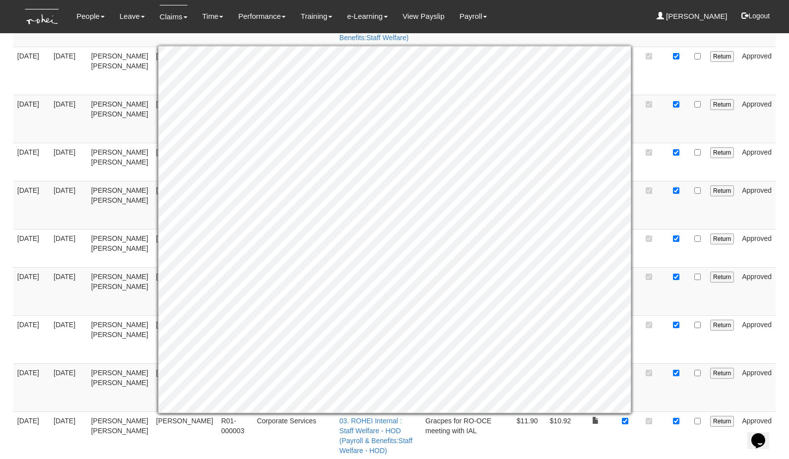
checkbox input "true"
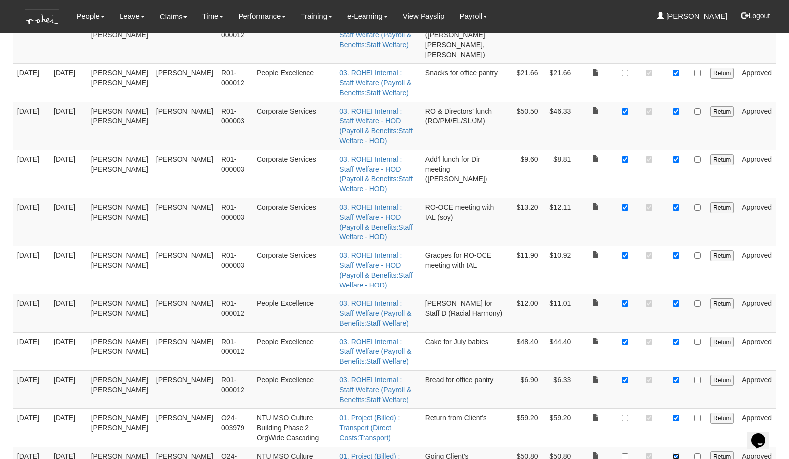
scroll to position [2151, 0]
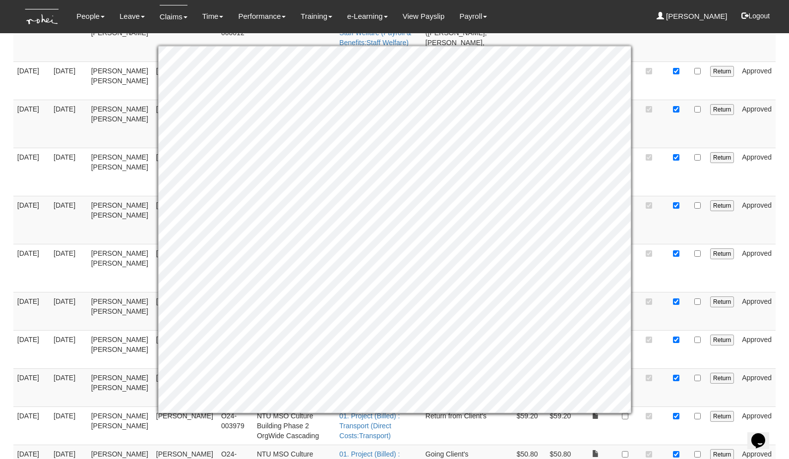
checkbox input "true"
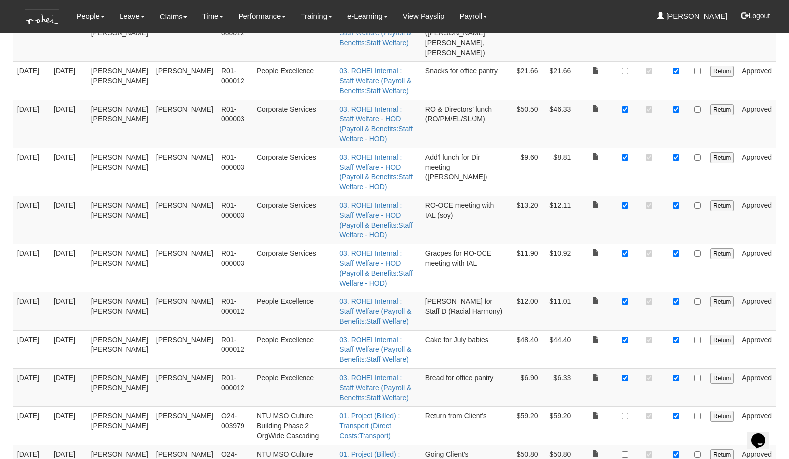
checkbox input "true"
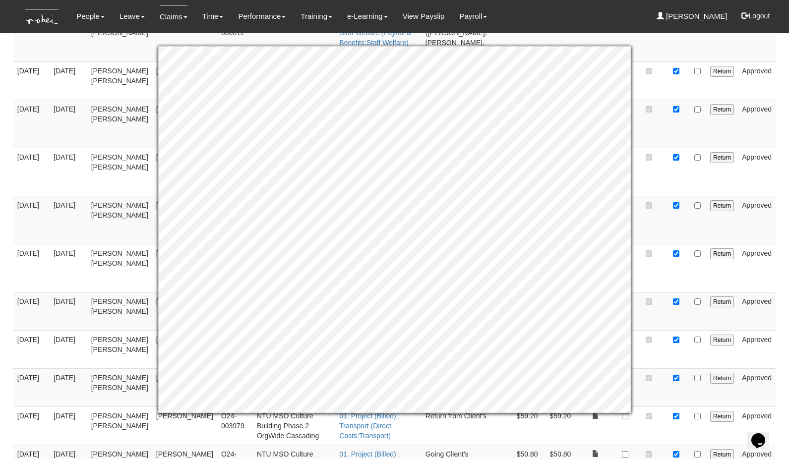
checkbox input "true"
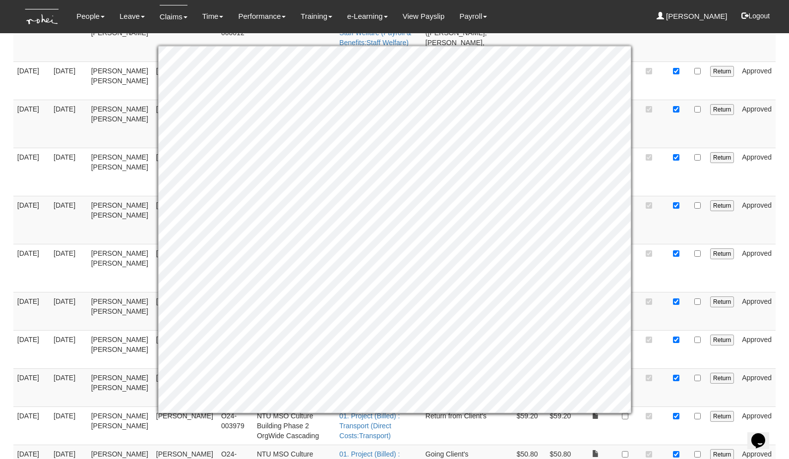
checkbox input "true"
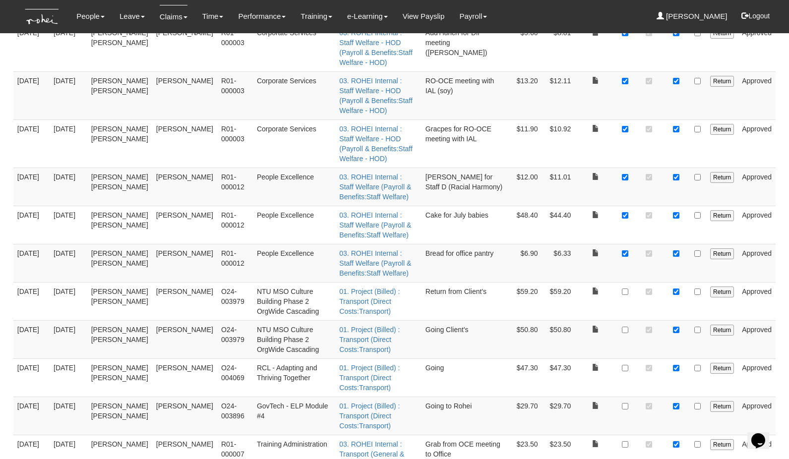
scroll to position [2278, 0]
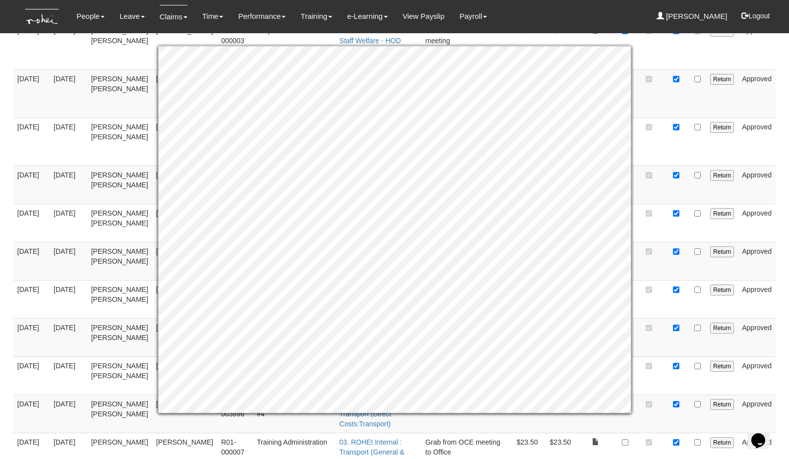
checkbox input "true"
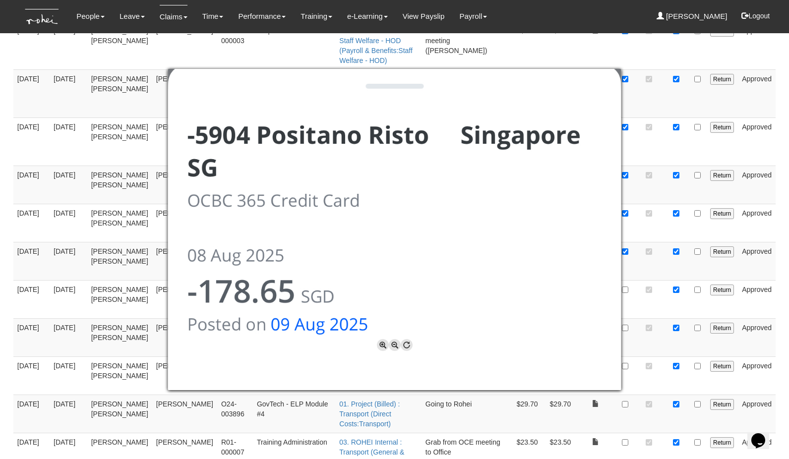
click at [582, 409] on div at bounding box center [394, 229] width 789 height 459
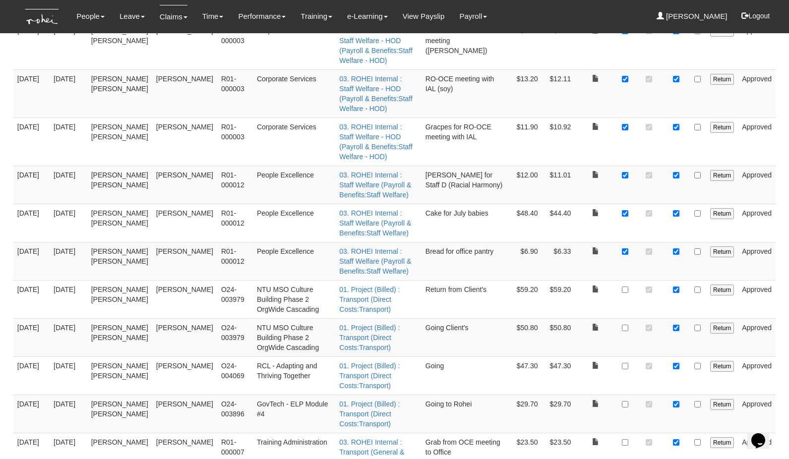
checkbox input "false"
checkbox input "true"
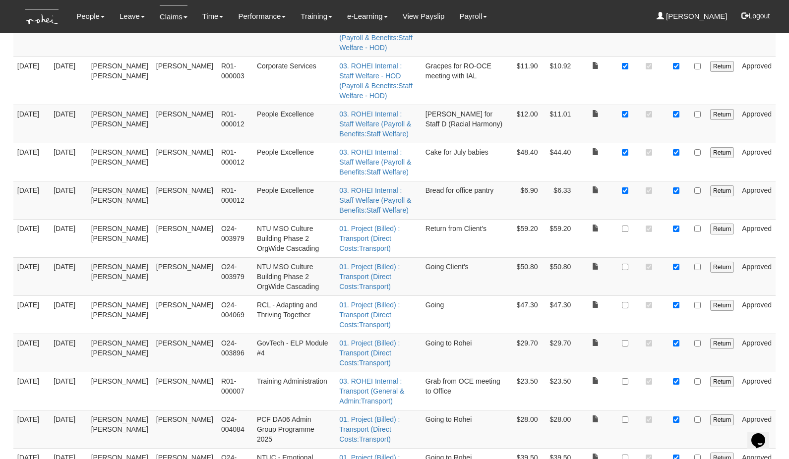
scroll to position [2395, 0]
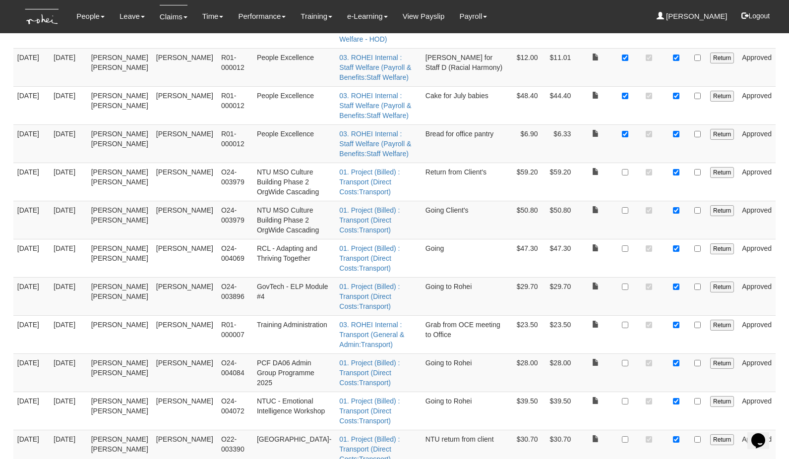
checkbox input "false"
checkbox input "true"
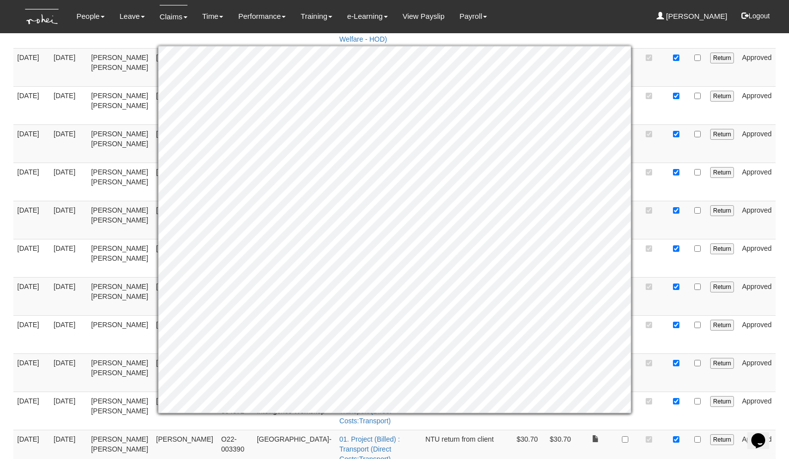
checkbox input "true"
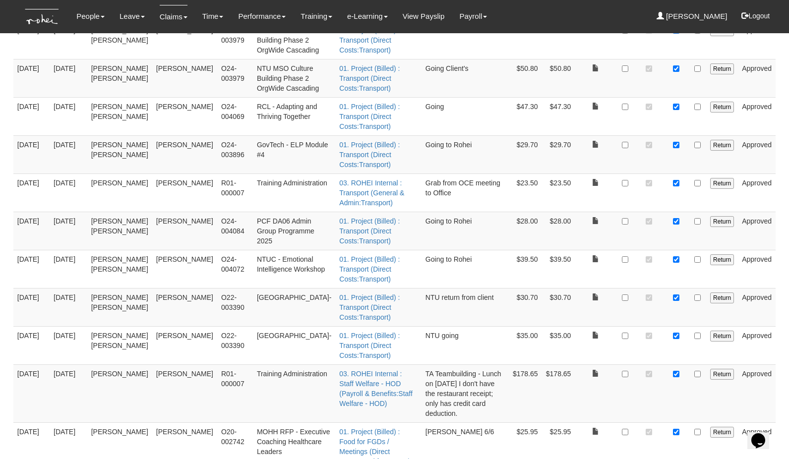
scroll to position [2539, 0]
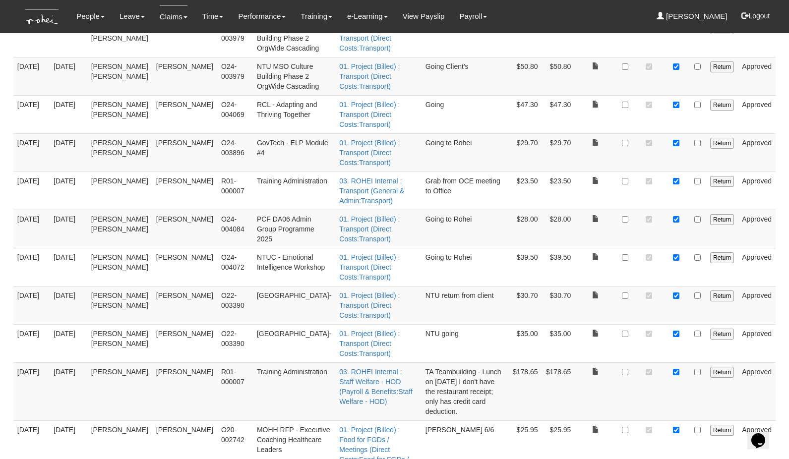
checkbox input "true"
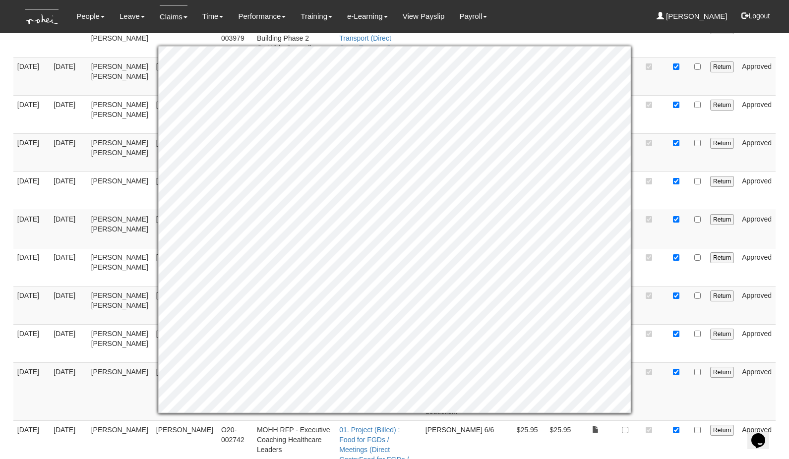
checkbox input "true"
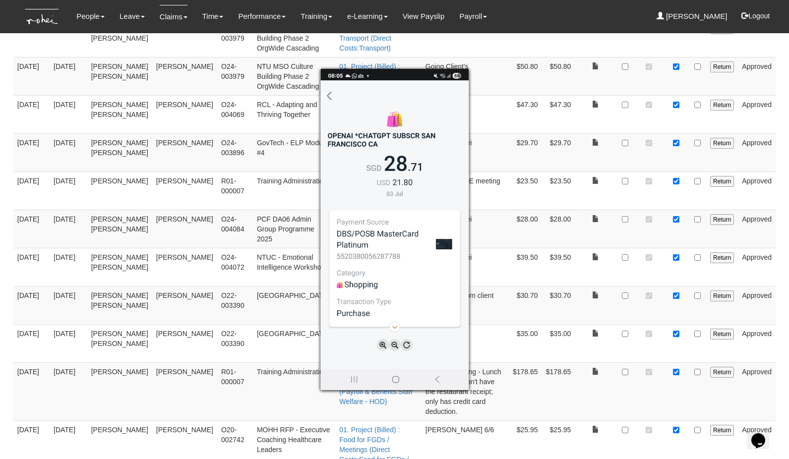
click at [645, 356] on div at bounding box center [394, 229] width 789 height 459
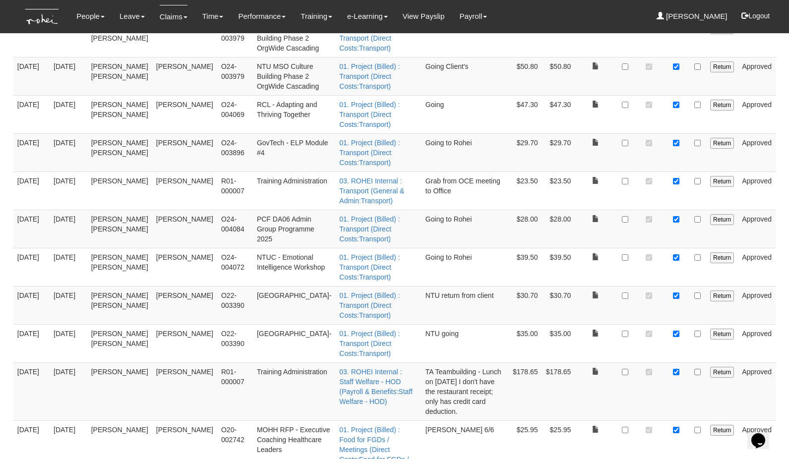
checkbox input "true"
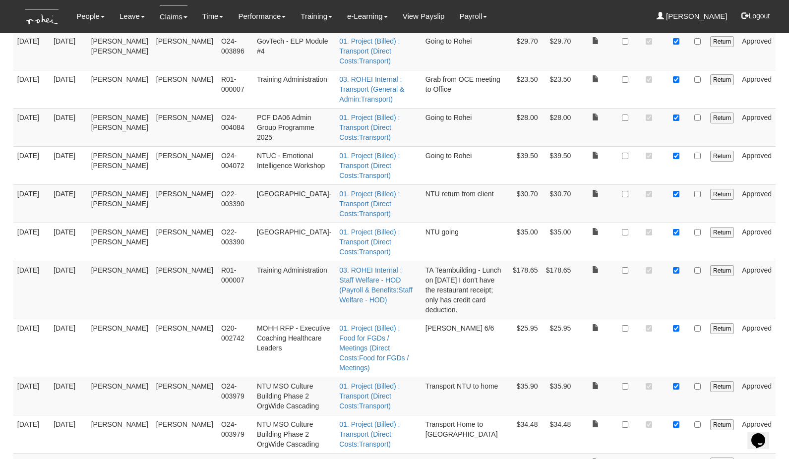
scroll to position [2692, 0]
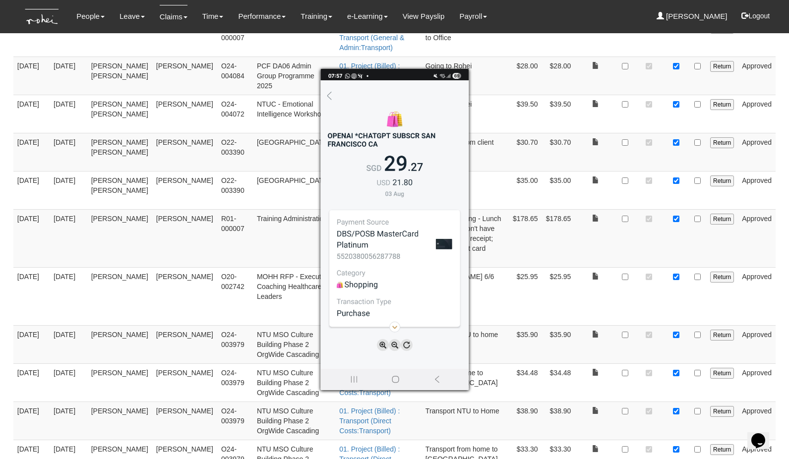
click at [676, 259] on div at bounding box center [394, 229] width 789 height 459
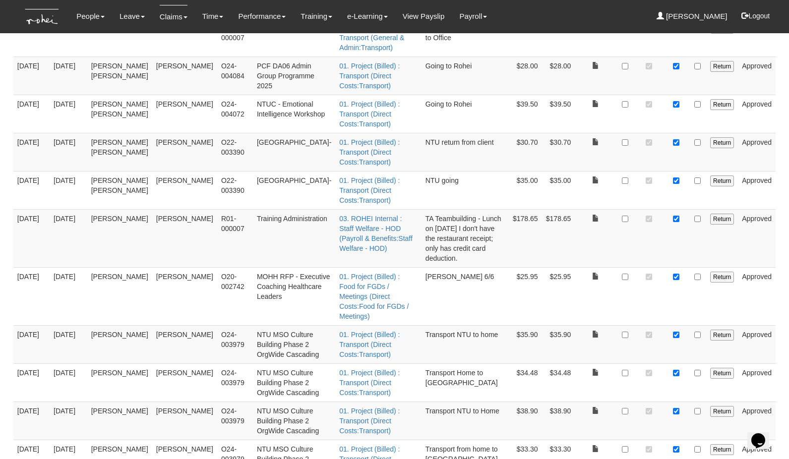
checkbox input "true"
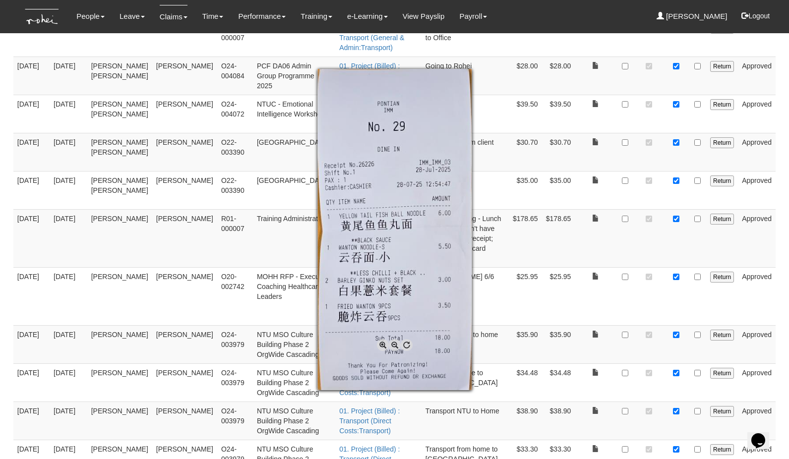
click at [624, 297] on div at bounding box center [394, 229] width 789 height 459
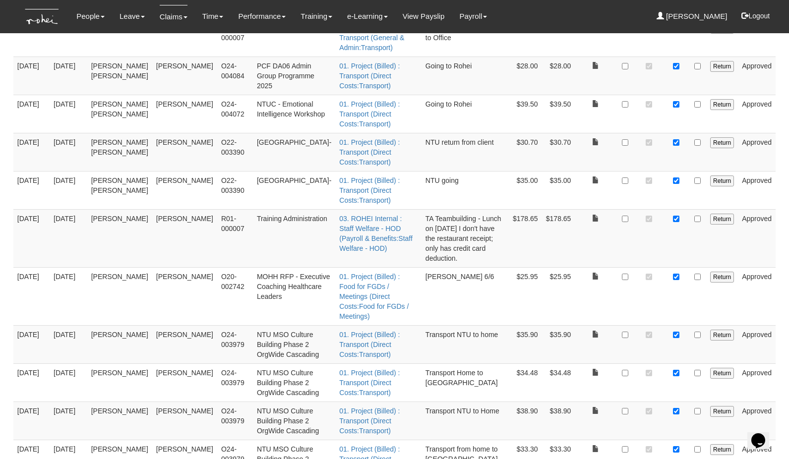
checkbox input "false"
checkbox input "true"
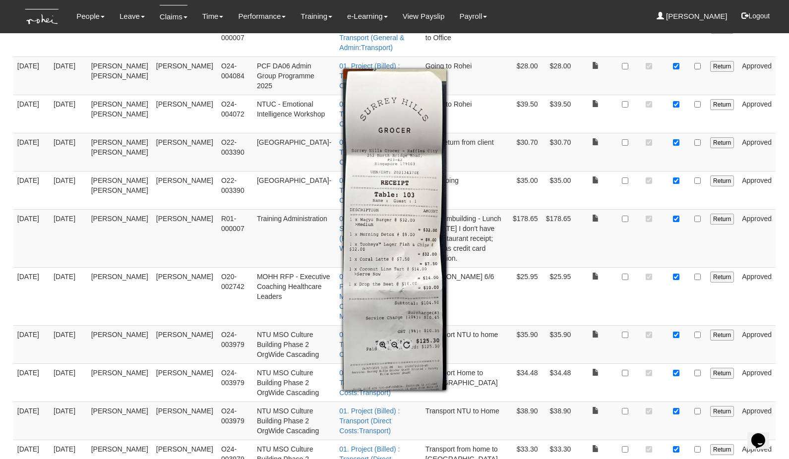
click at [659, 350] on div at bounding box center [394, 229] width 789 height 459
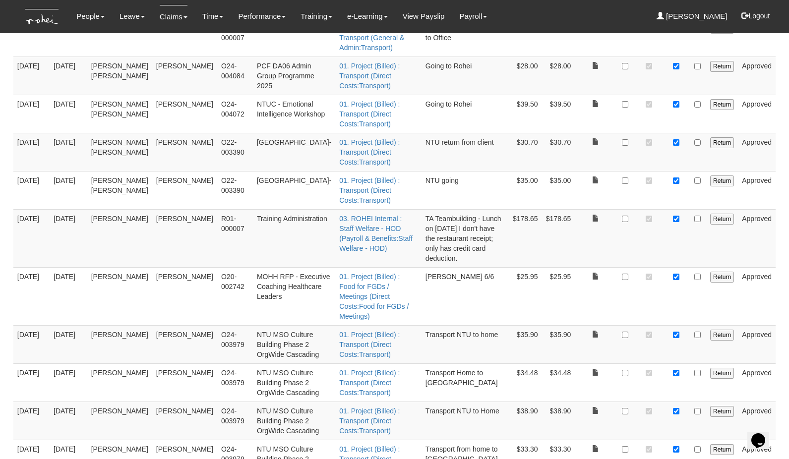
checkbox input "true"
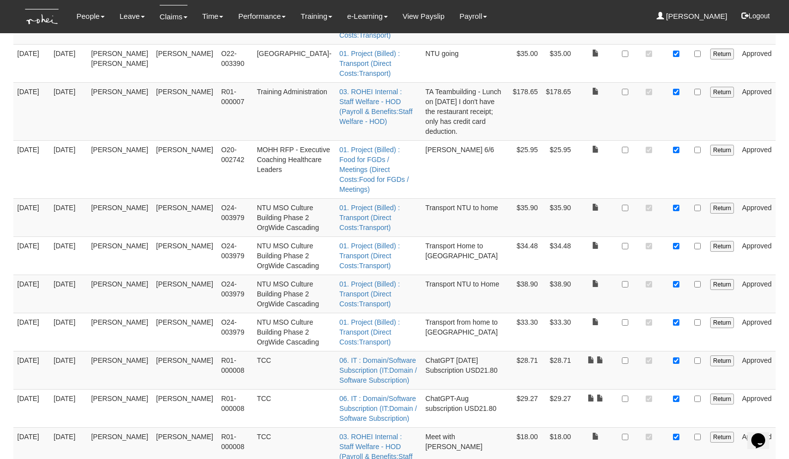
scroll to position [2822, 0]
